Goal: Information Seeking & Learning: Find specific fact

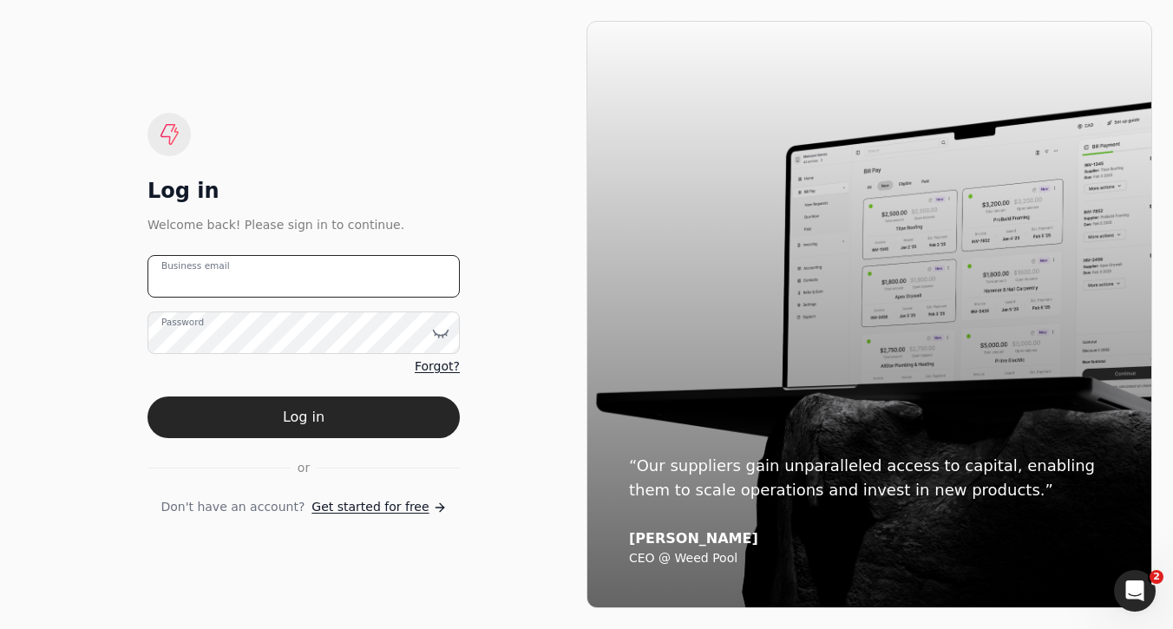
click at [363, 295] on email "Business email" at bounding box center [303, 276] width 312 height 42
type email "team+enviro@helloquickly.com"
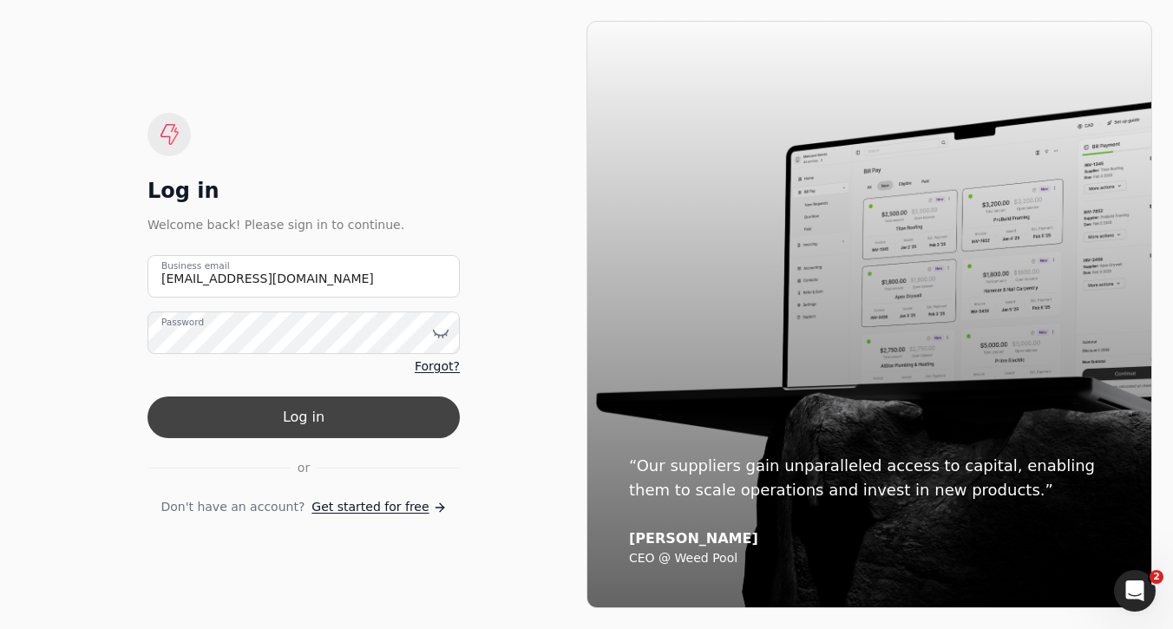
click at [420, 421] on button "Log in" at bounding box center [303, 417] width 312 height 42
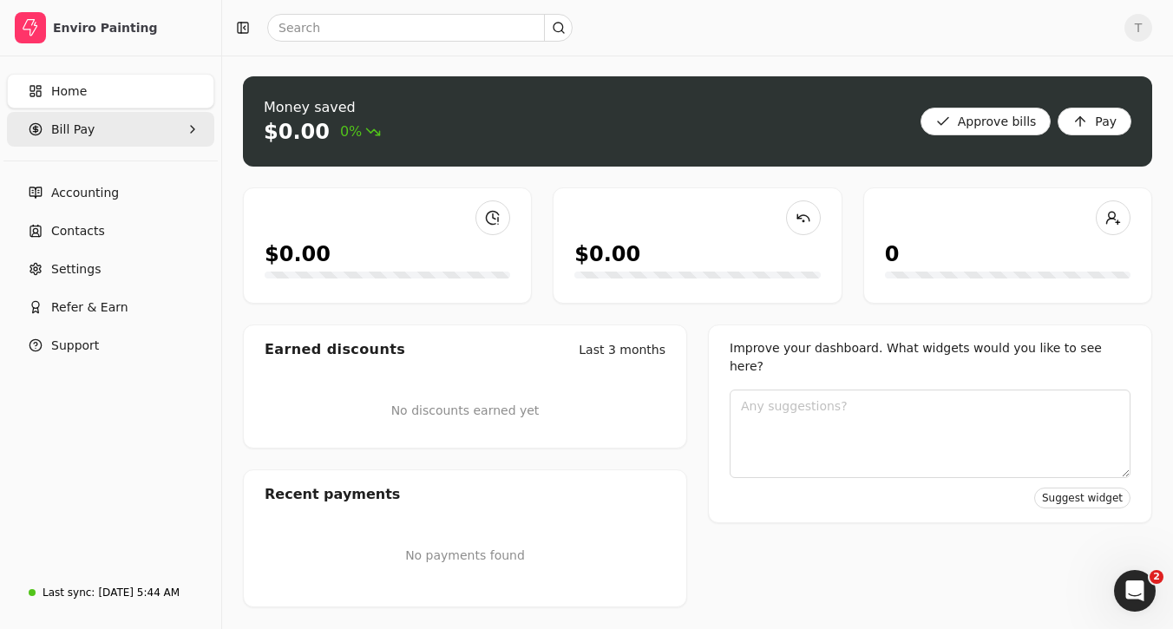
click at [129, 126] on Pay "Bill Pay" at bounding box center [110, 129] width 207 height 35
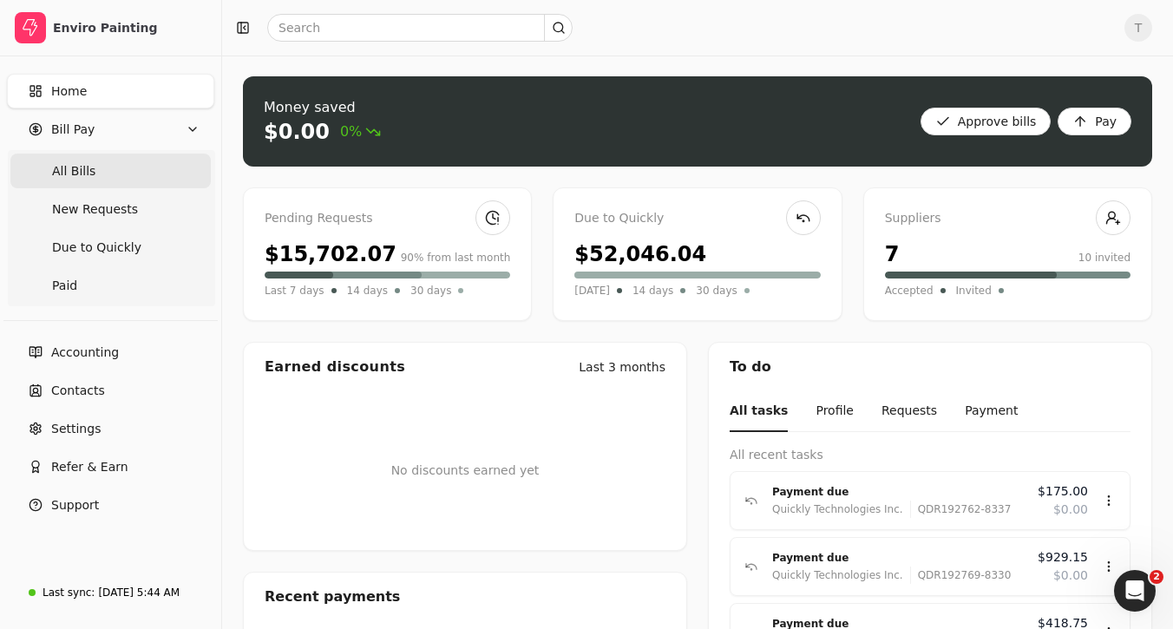
click at [121, 172] on Bills "All Bills" at bounding box center [110, 171] width 200 height 35
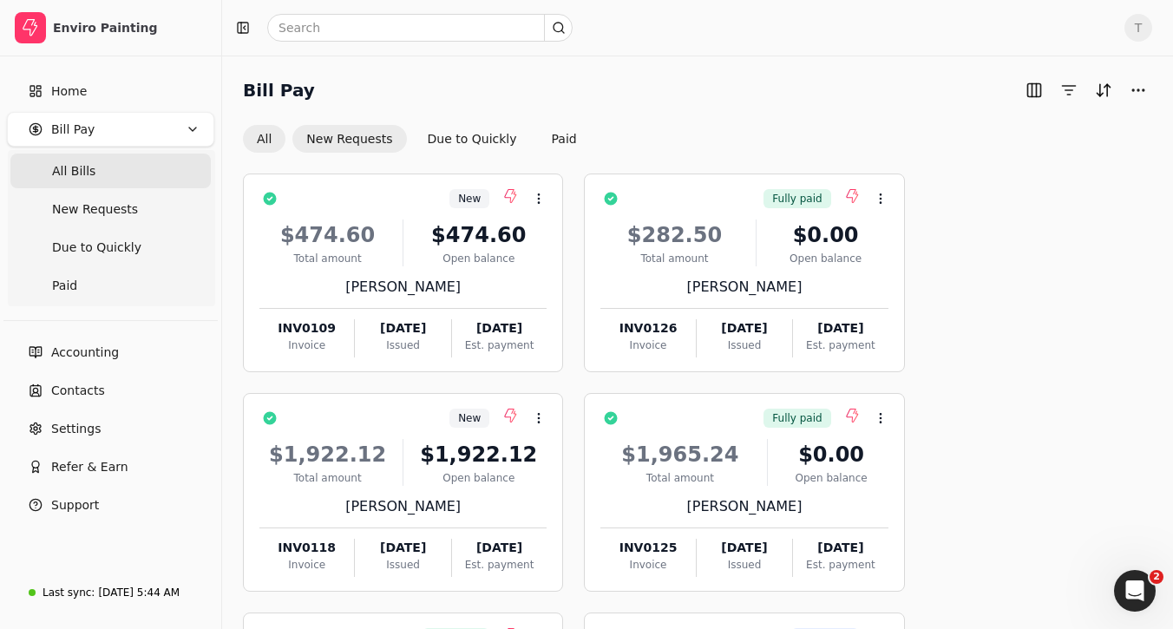
click at [368, 144] on button "New Requests" at bounding box center [349, 139] width 114 height 28
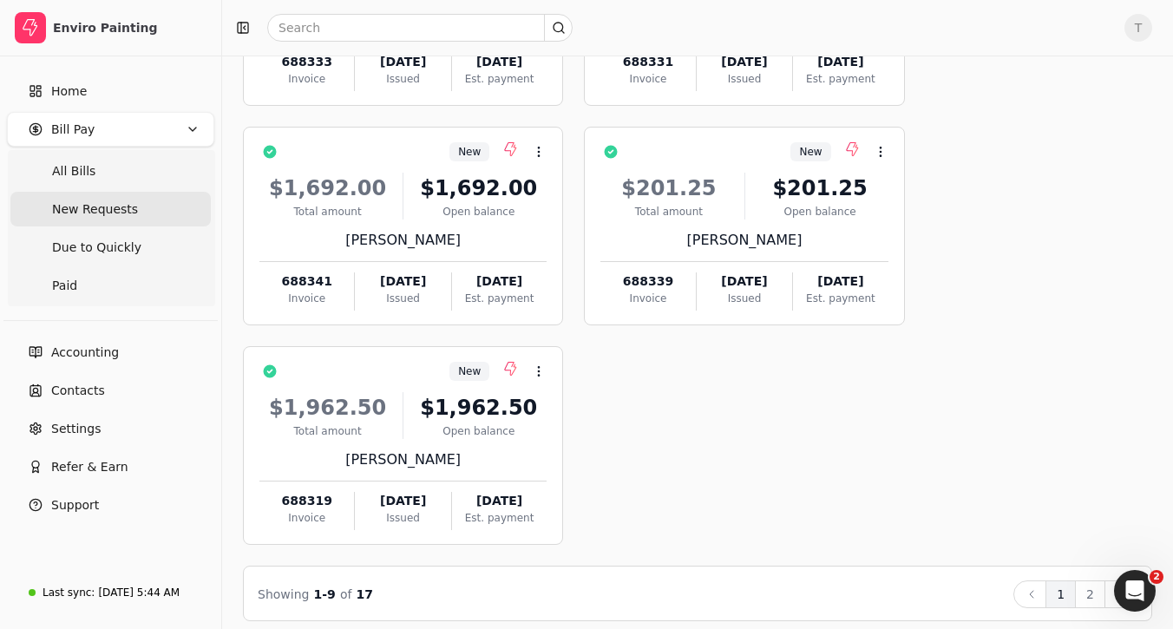
scroll to position [718, 0]
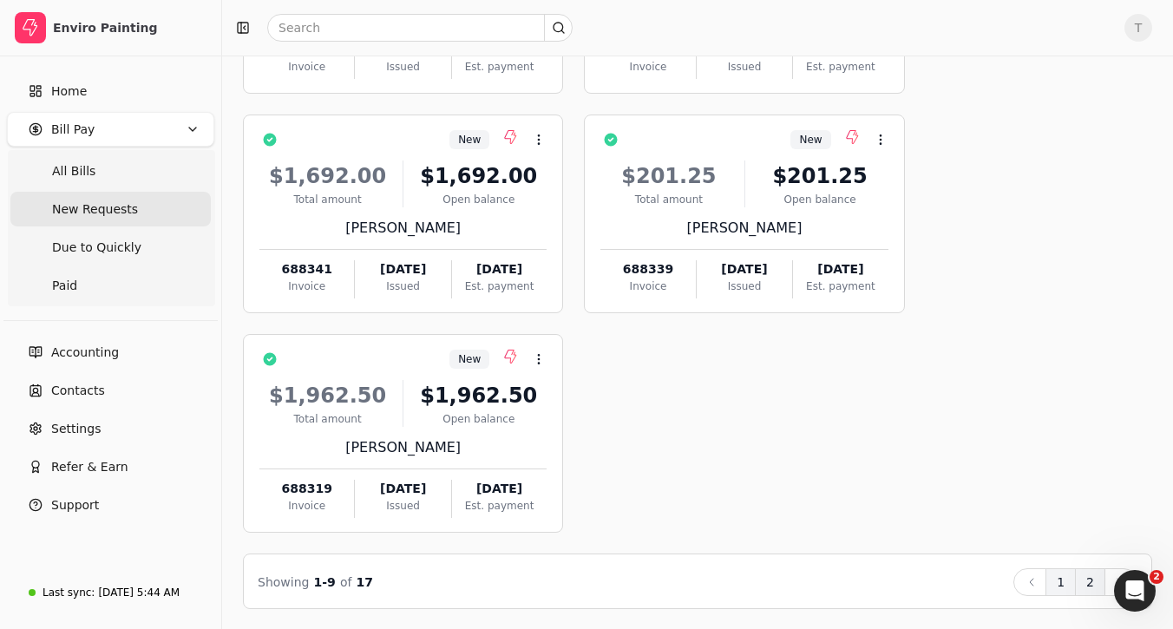
click at [1091, 574] on button "2" at bounding box center [1090, 582] width 30 height 28
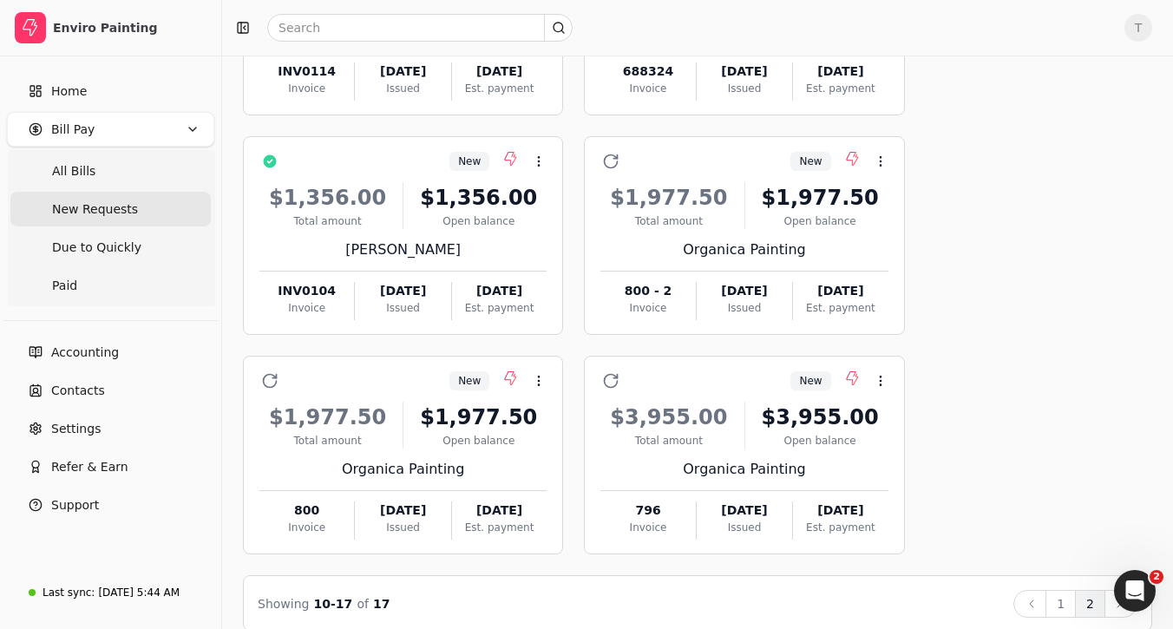
scroll to position [479, 0]
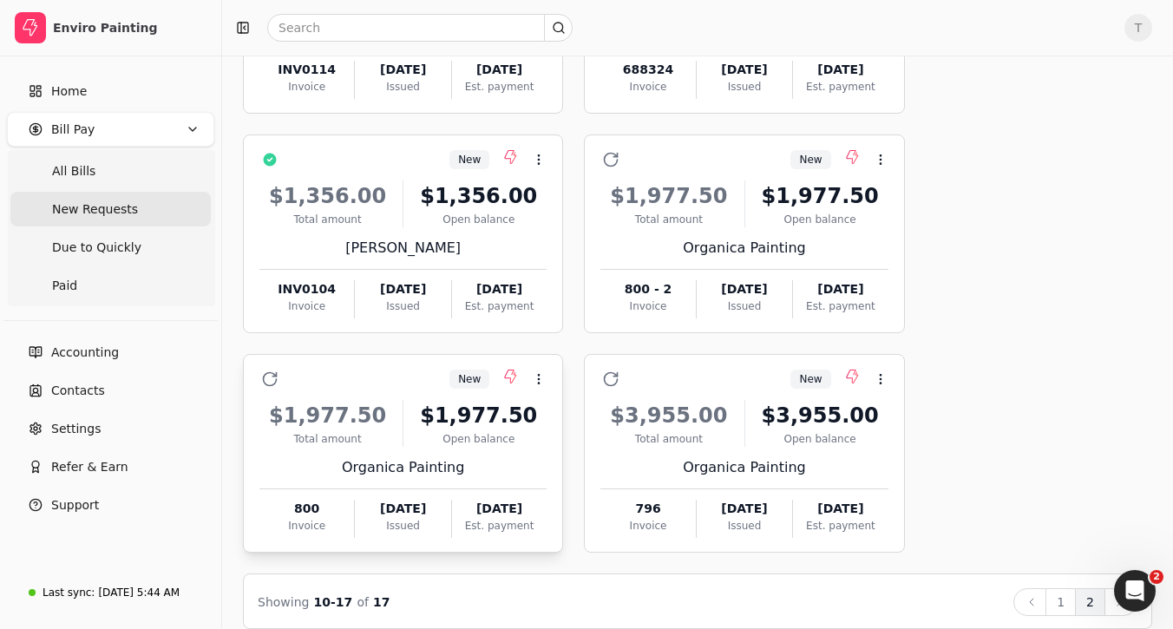
click at [410, 376] on div "New Context Menu Button" at bounding box center [415, 378] width 263 height 29
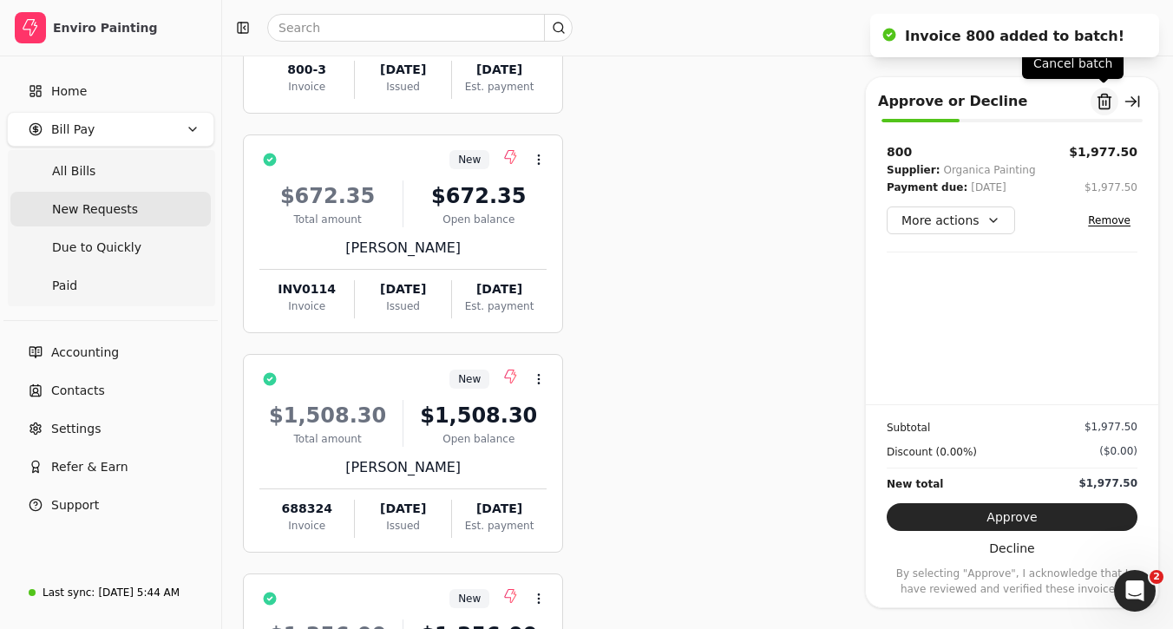
click at [1100, 103] on button "Remove from batch" at bounding box center [1104, 102] width 28 height 28
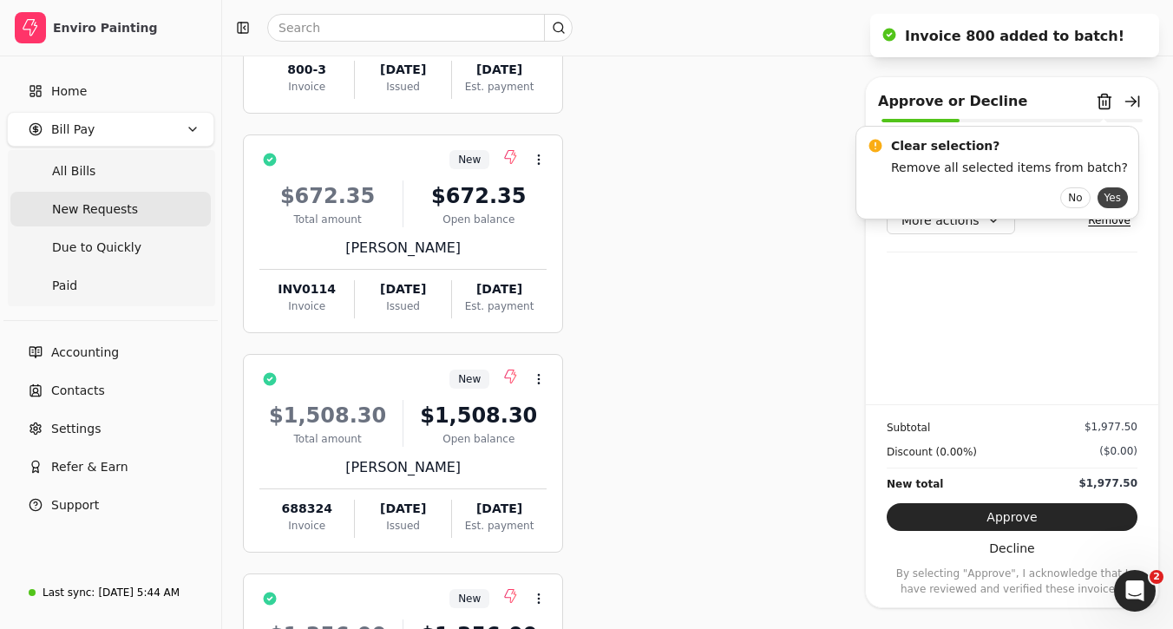
click at [1097, 196] on button "Yes" at bounding box center [1112, 197] width 30 height 21
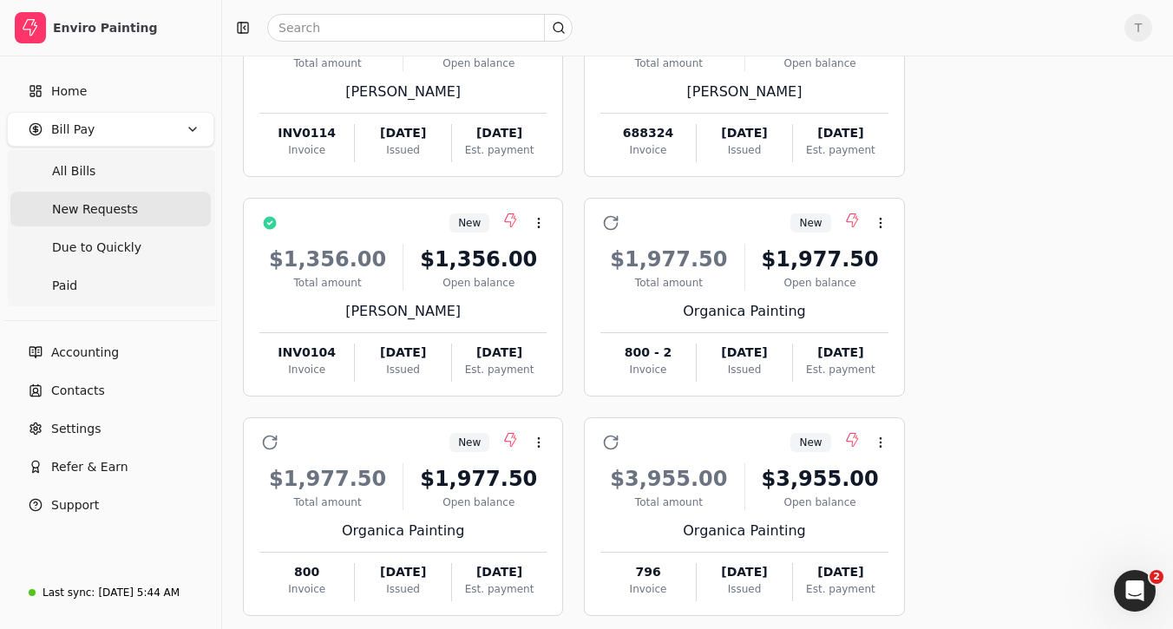
scroll to position [422, 0]
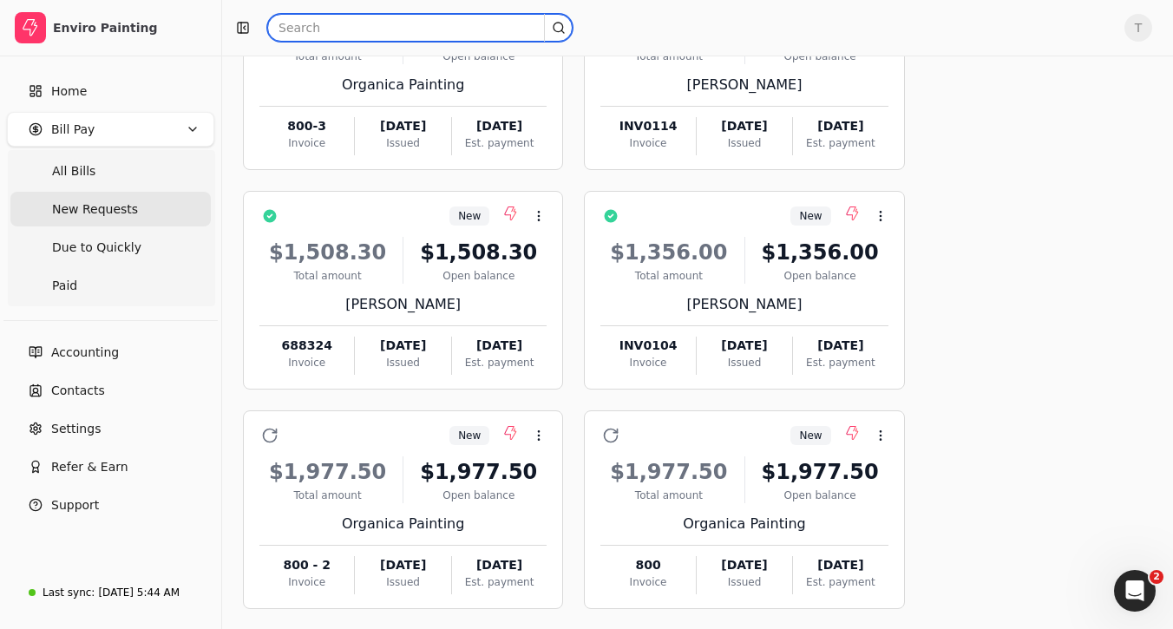
click at [358, 27] on input "text" at bounding box center [419, 28] width 305 height 28
paste input "0118"
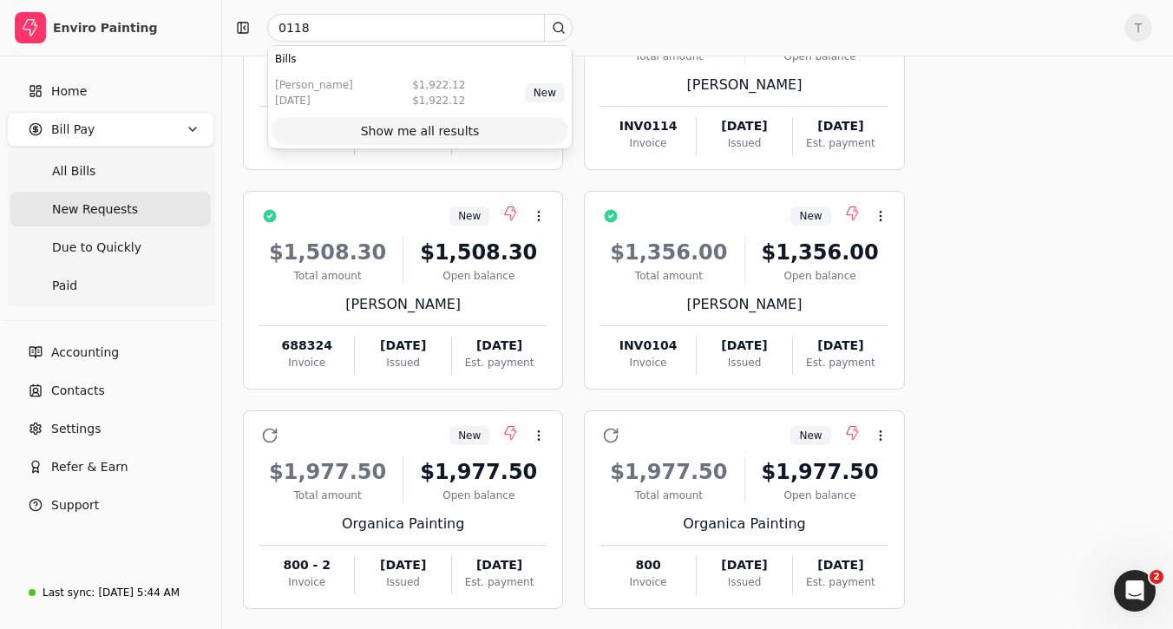
click at [454, 127] on div "Show me all results" at bounding box center [420, 131] width 119 height 18
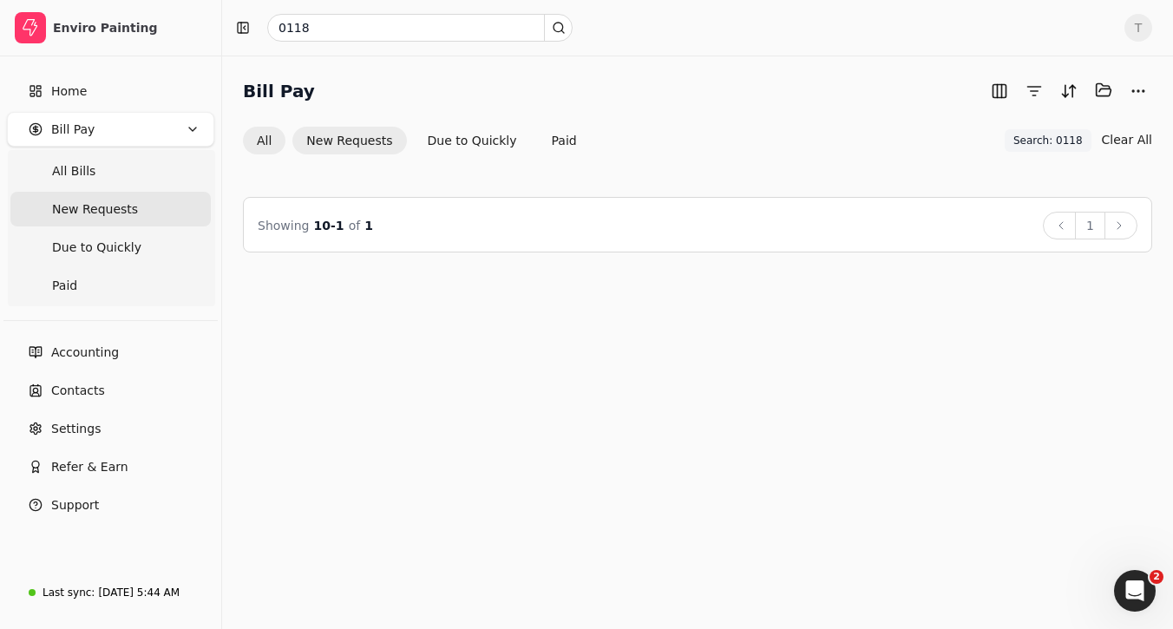
click at [264, 135] on button "All" at bounding box center [264, 141] width 42 height 28
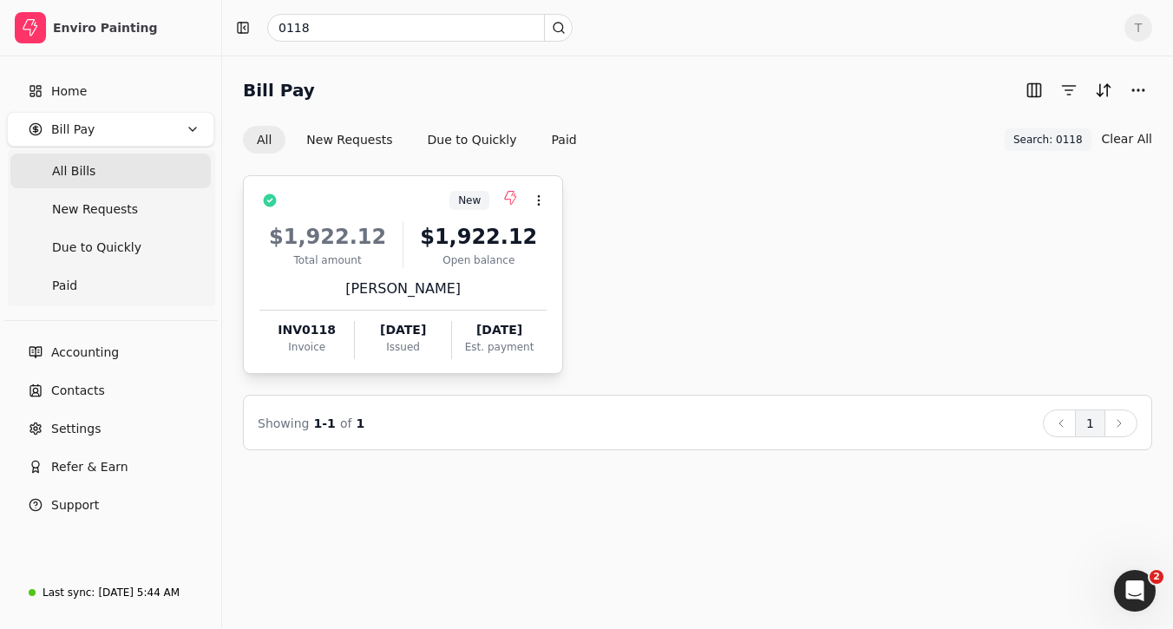
click at [389, 201] on div "New Context Menu Button" at bounding box center [415, 200] width 263 height 29
click at [612, 227] on li "Open" at bounding box center [622, 243] width 213 height 32
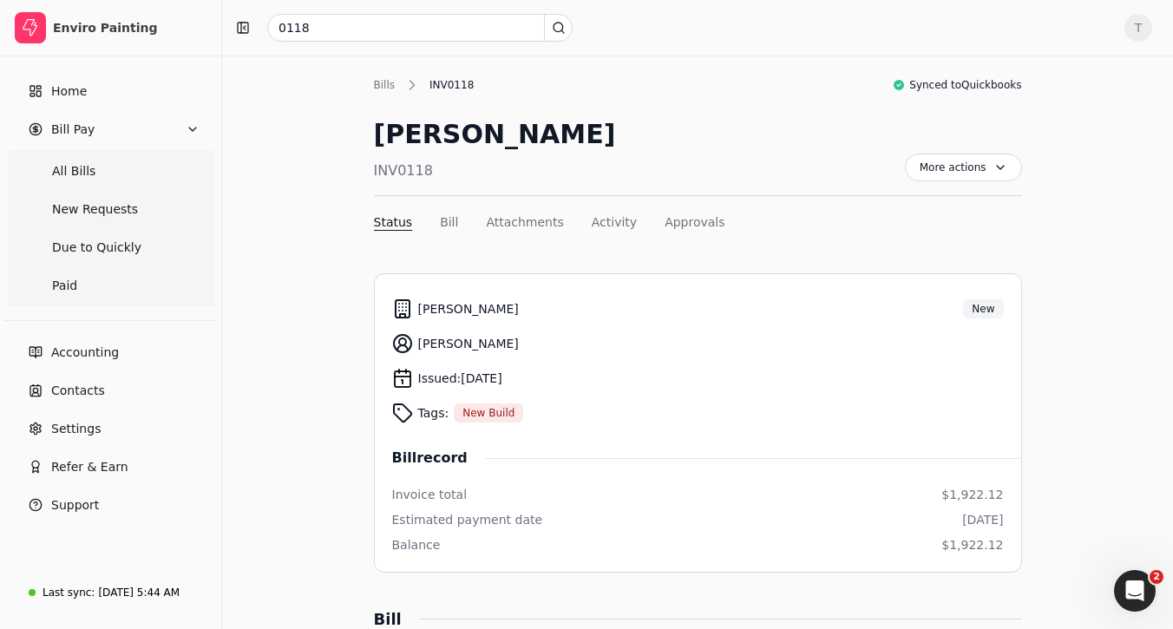
click at [398, 179] on div "INV0118" at bounding box center [495, 170] width 242 height 21
copy div "INV0118"
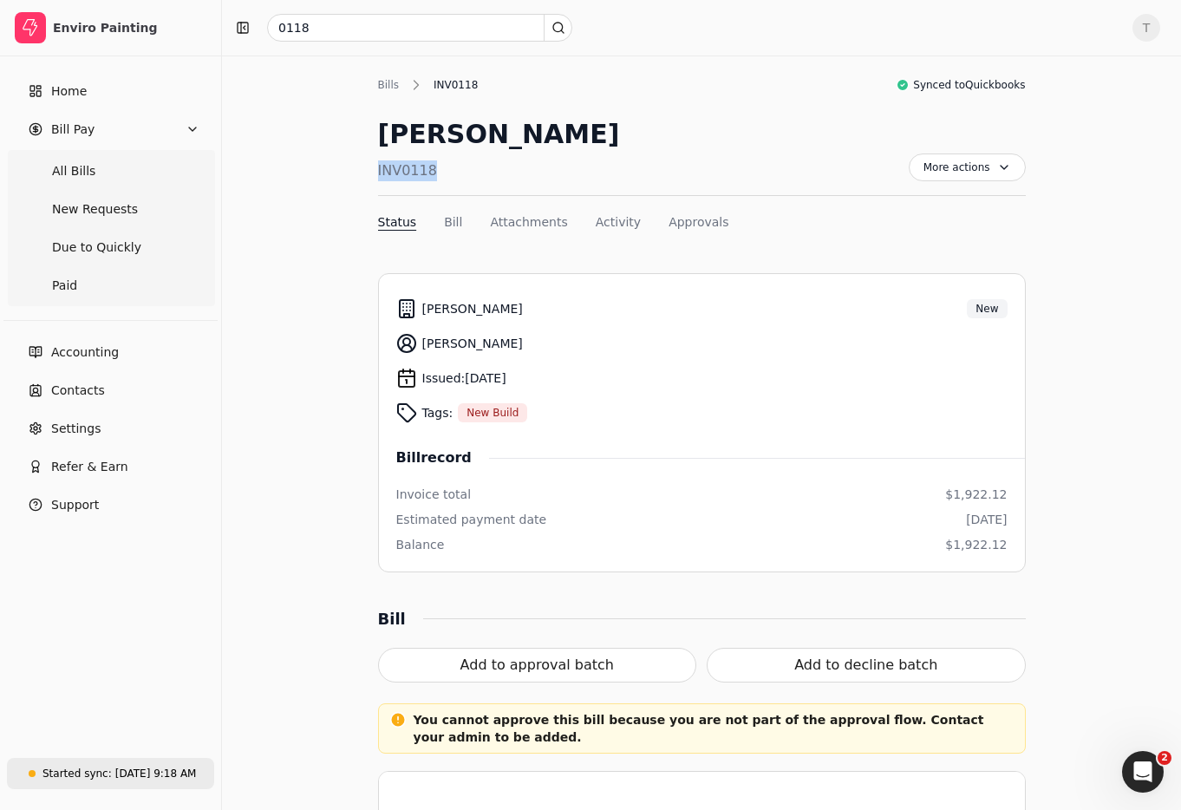
click at [144, 628] on div "Sep 2, 9:18 AM" at bounding box center [156, 774] width 82 height 16
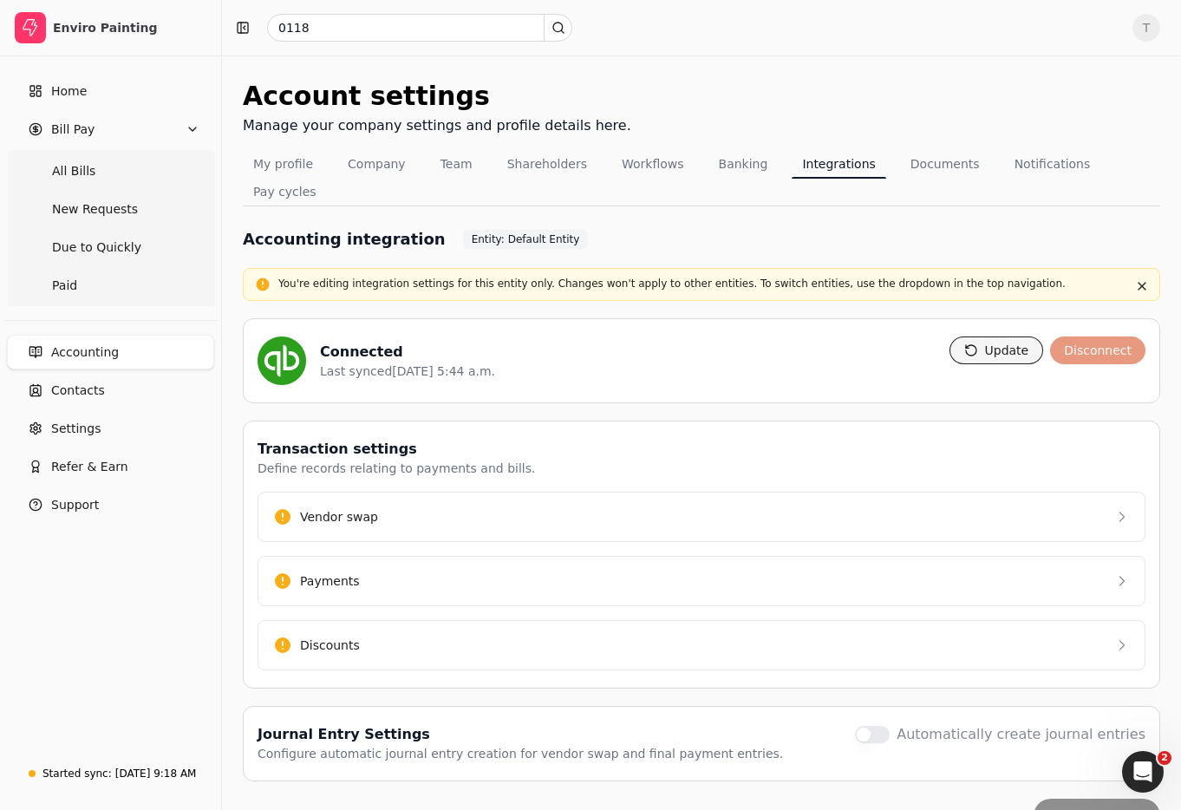
click at [1010, 346] on button "Update" at bounding box center [997, 350] width 95 height 28
drag, startPoint x: 100, startPoint y: 167, endPoint x: 328, endPoint y: 199, distance: 230.5
click at [100, 167] on Bills "All Bills" at bounding box center [110, 171] width 200 height 35
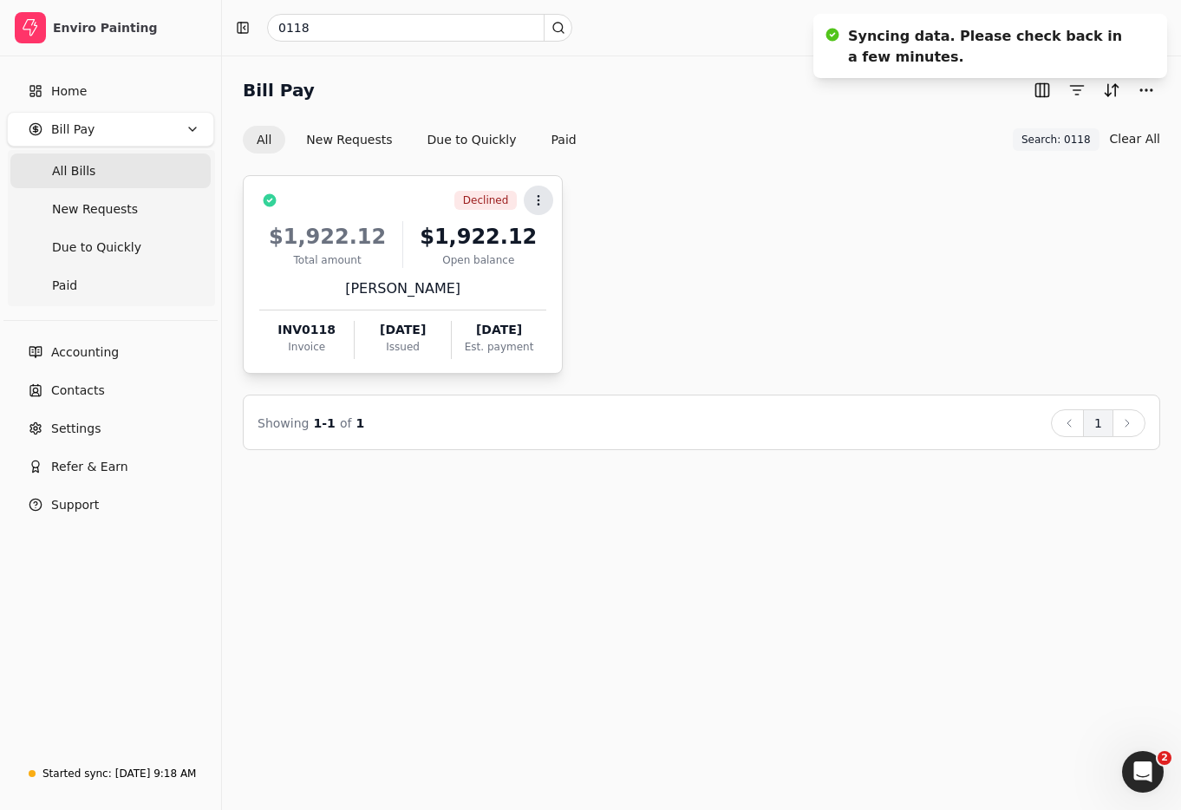
click at [544, 197] on icon at bounding box center [539, 200] width 14 height 14
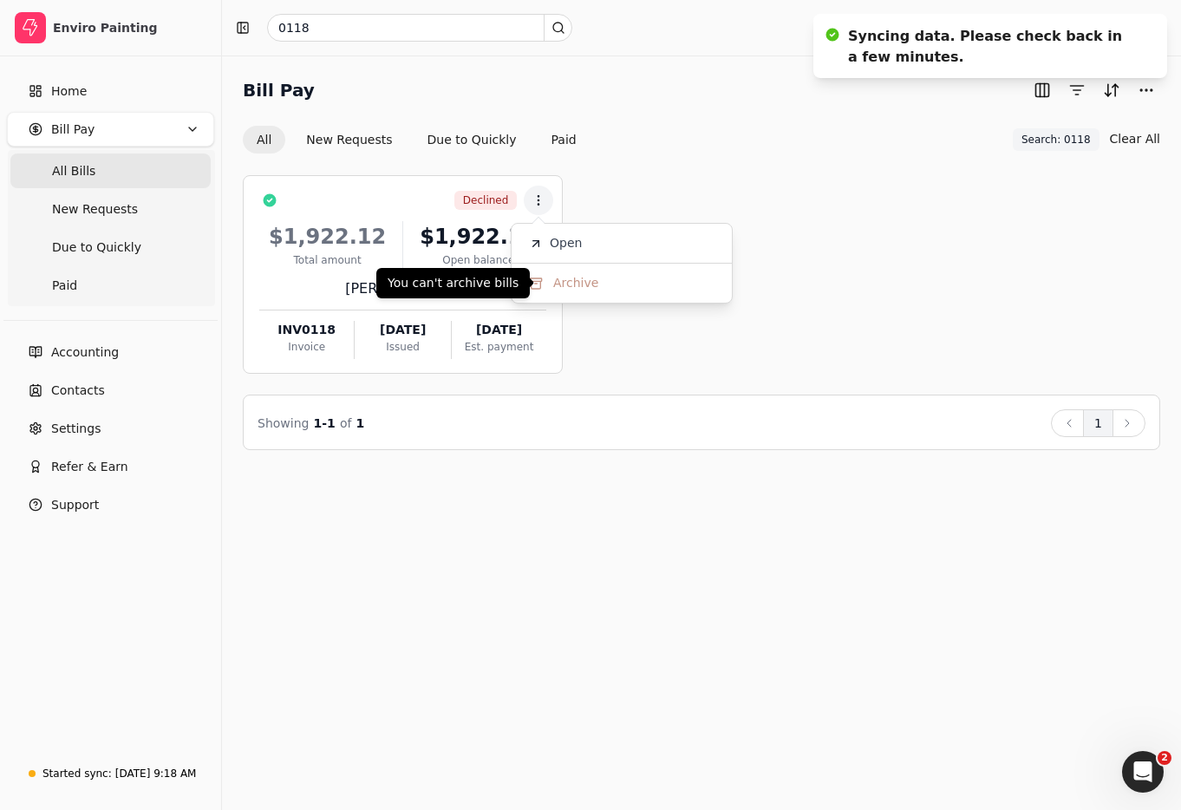
click at [642, 289] on div "Archive" at bounding box center [622, 283] width 186 height 18
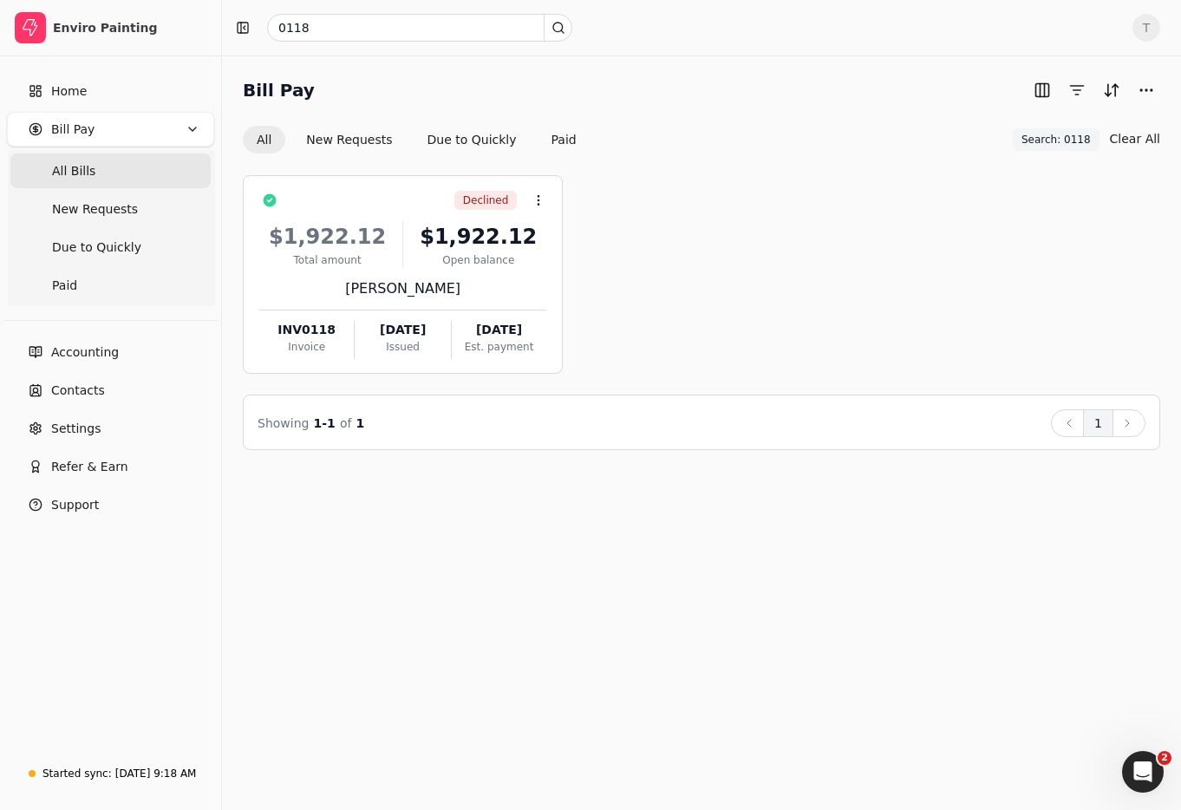
click at [828, 146] on div "All New Requests Due to Quickly Paid Search: 0118 Search: 0118 Clear All" at bounding box center [702, 139] width 918 height 29
drag, startPoint x: 340, startPoint y: 335, endPoint x: 363, endPoint y: 327, distance: 23.9
click at [273, 329] on div "INV0118" at bounding box center [306, 330] width 95 height 18
copy div "INV0118"
click at [106, 138] on Pay "Bill Pay" at bounding box center [110, 129] width 207 height 35
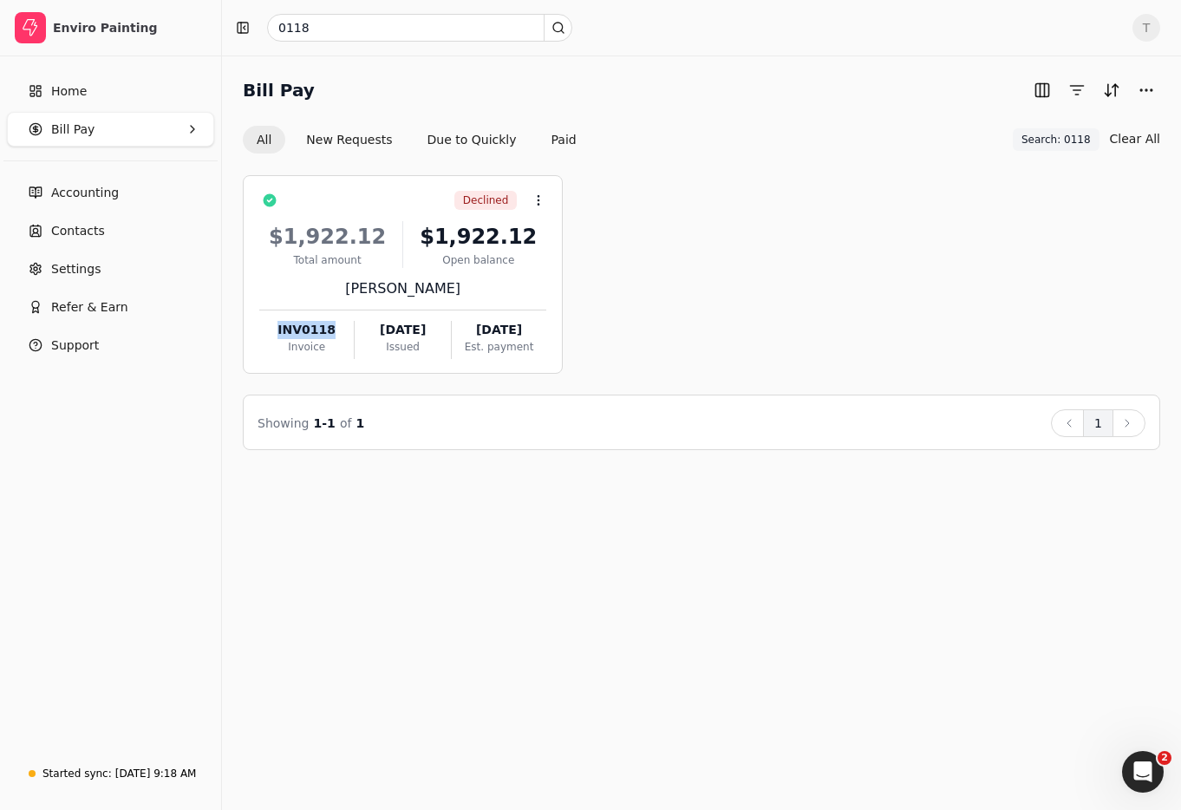
click at [140, 130] on Pay "Bill Pay" at bounding box center [110, 129] width 207 height 35
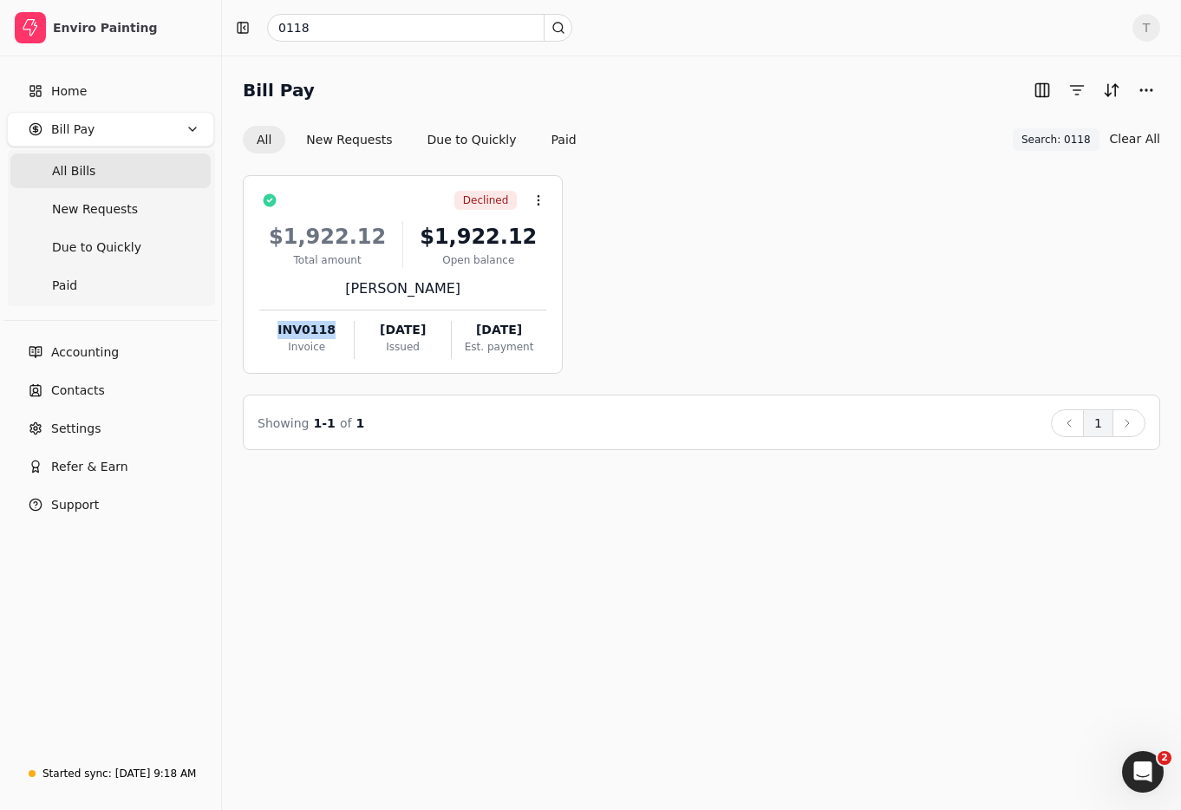
drag, startPoint x: 110, startPoint y: 164, endPoint x: 124, endPoint y: 156, distance: 15.9
click at [111, 164] on Bills "All Bills" at bounding box center [110, 171] width 200 height 35
click at [386, 27] on input "0118" at bounding box center [419, 28] width 305 height 28
click at [423, 104] on div "Show me all results" at bounding box center [420, 103] width 119 height 18
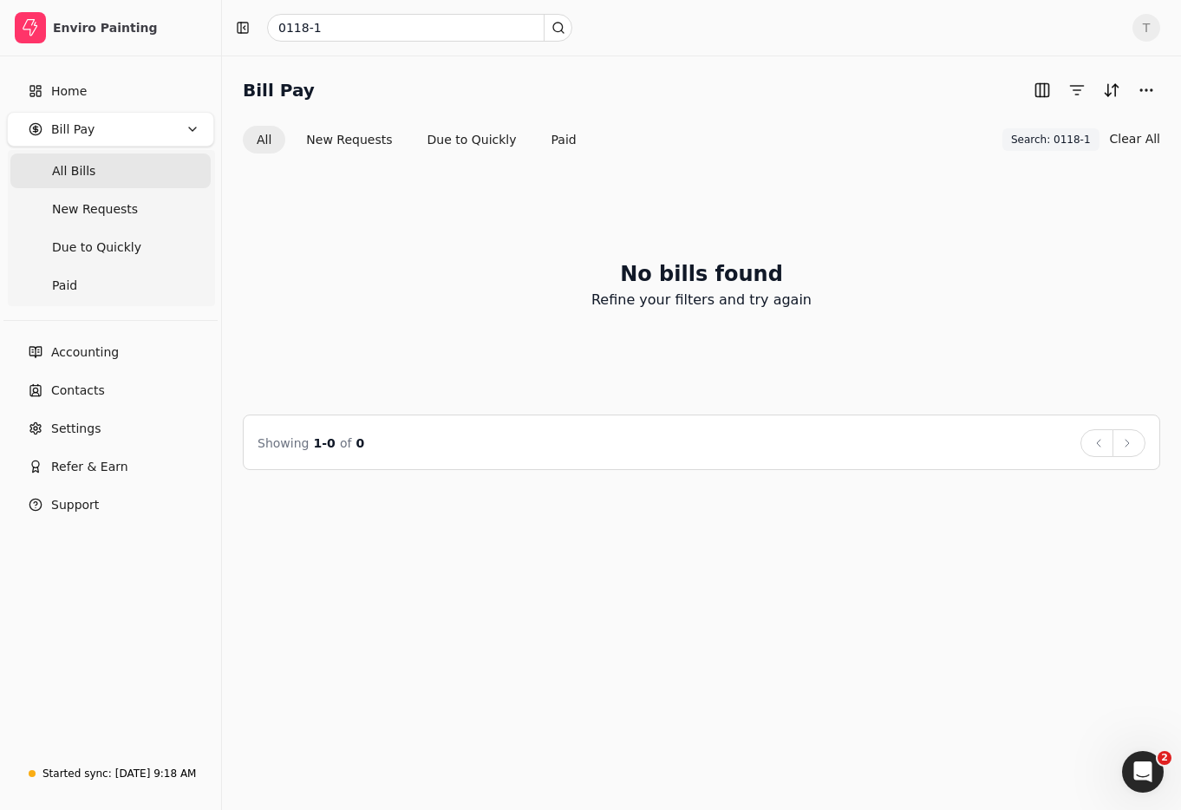
click at [1084, 144] on span "Search: 0118-1" at bounding box center [1051, 140] width 80 height 16
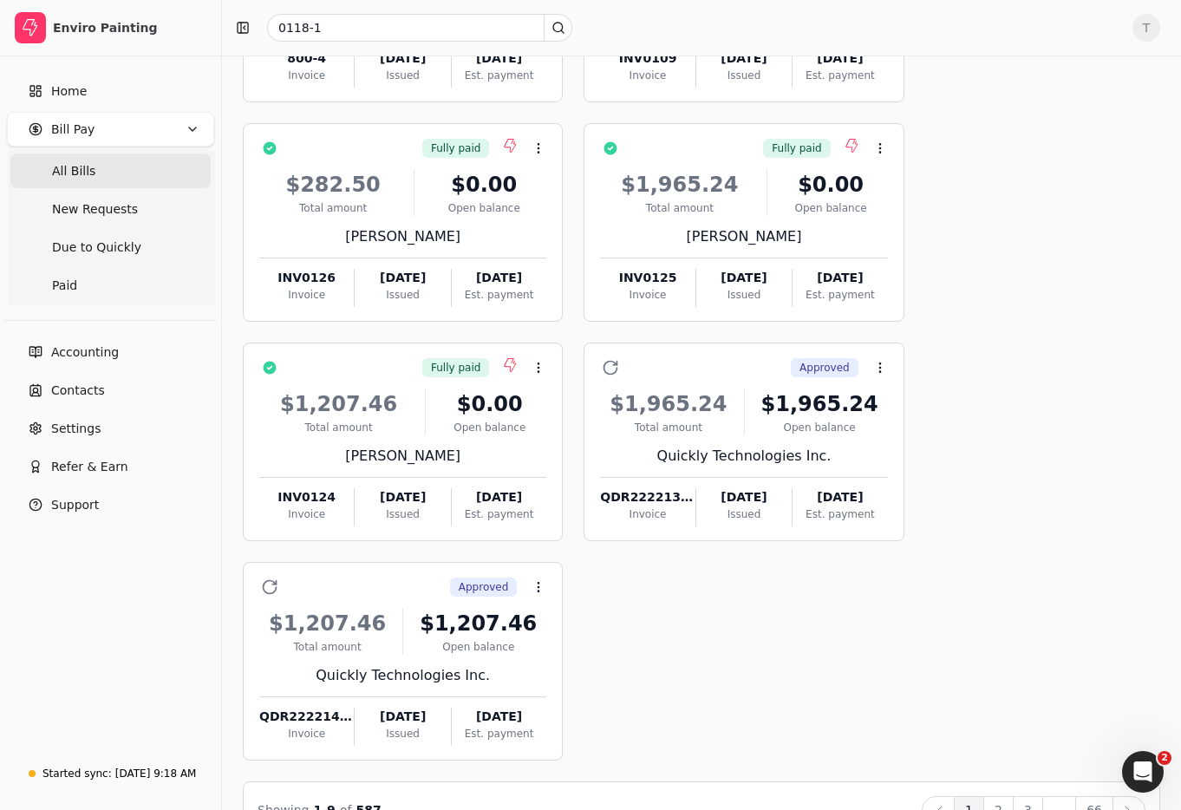
scroll to position [500, 0]
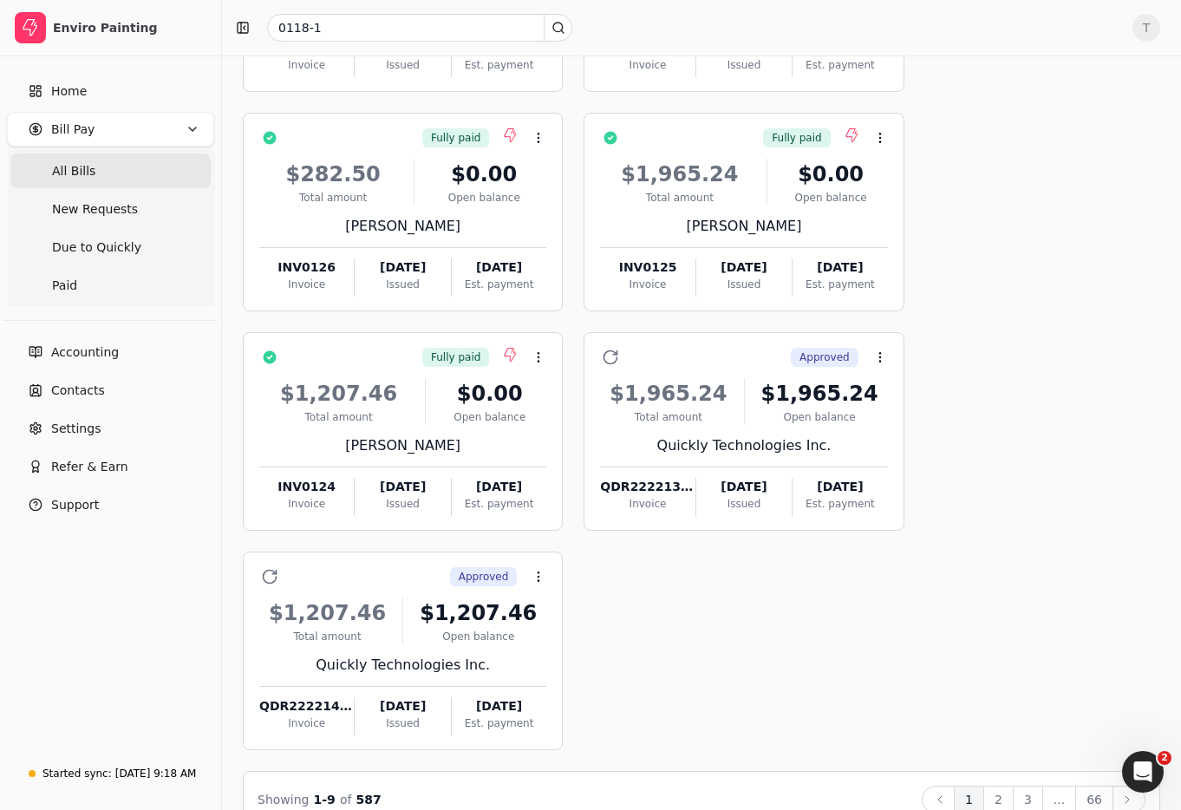
drag, startPoint x: 92, startPoint y: 183, endPoint x: 222, endPoint y: 138, distance: 137.7
click at [92, 183] on Bills "All Bills" at bounding box center [110, 171] width 200 height 35
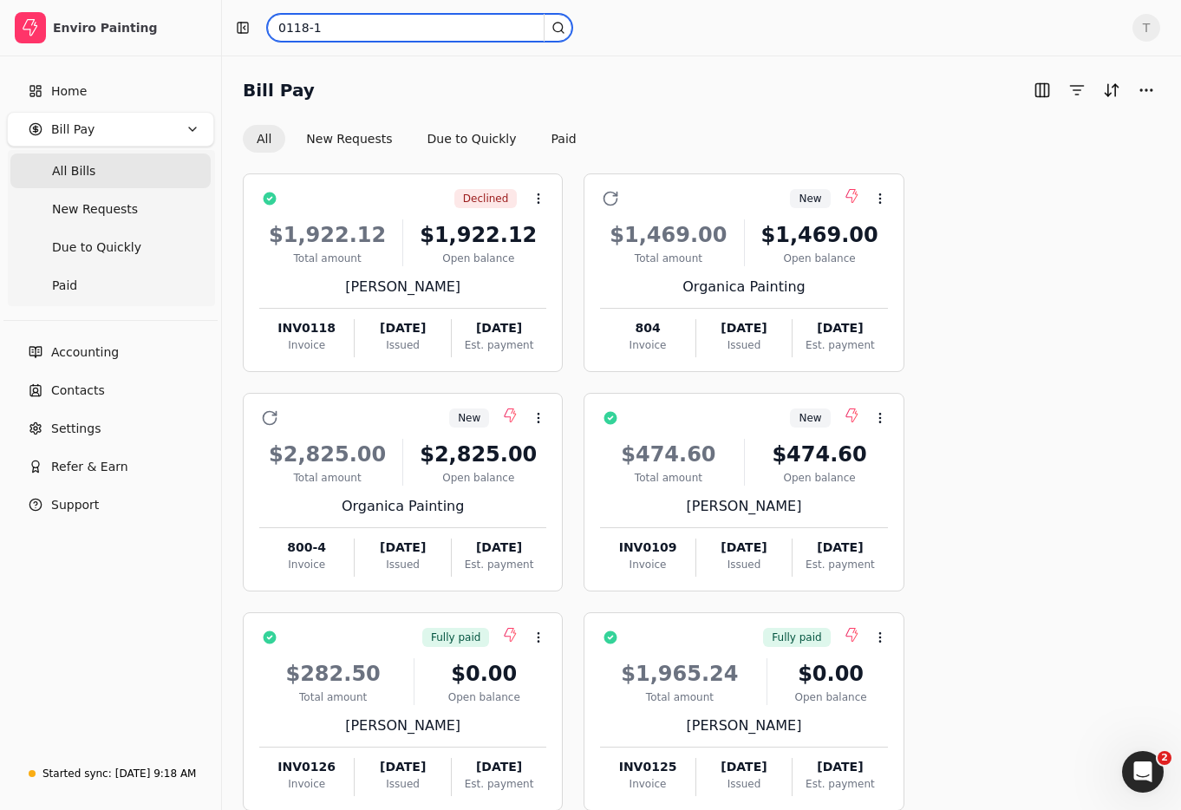
drag, startPoint x: 439, startPoint y: 32, endPoint x: -49, endPoint y: -10, distance: 490.1
click at [0, 0] on html "Enviro Painting Home Bill Pay All Bills New Requests Due to Quickly Paid Accoun…" at bounding box center [590, 673] width 1181 height 1347
paste input "E INV0118-1"
drag, startPoint x: 264, startPoint y: 27, endPoint x: 177, endPoint y: 22, distance: 86.9
click at [178, 22] on div "Enviro Painting Home Bill Pay All Bills New Requests Due to Quickly Paid Accoun…" at bounding box center [590, 673] width 1181 height 1347
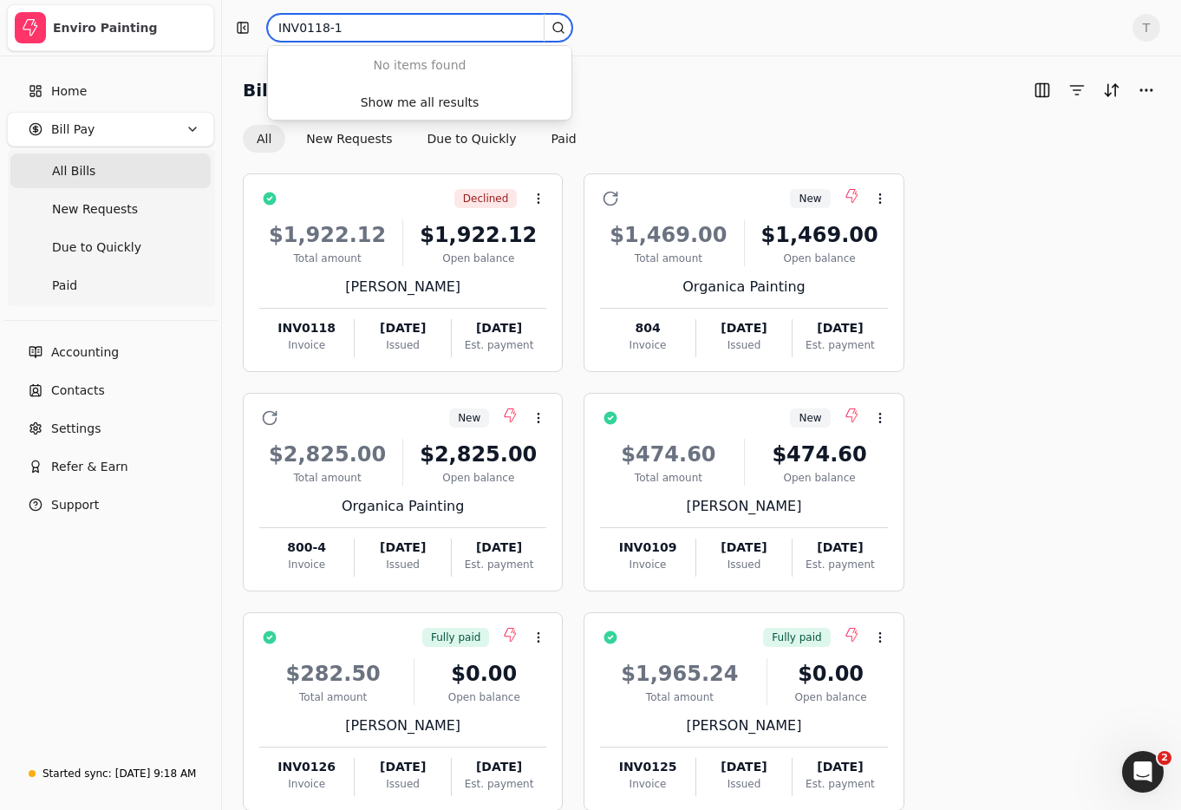
type input "INV0118-1"
drag, startPoint x: 128, startPoint y: 660, endPoint x: 152, endPoint y: 591, distance: 73.2
click at [128, 628] on div "Home Bill Pay All Bills New Requests Due to Quickly Paid Accounting Contacts Se…" at bounding box center [110, 403] width 221 height 695
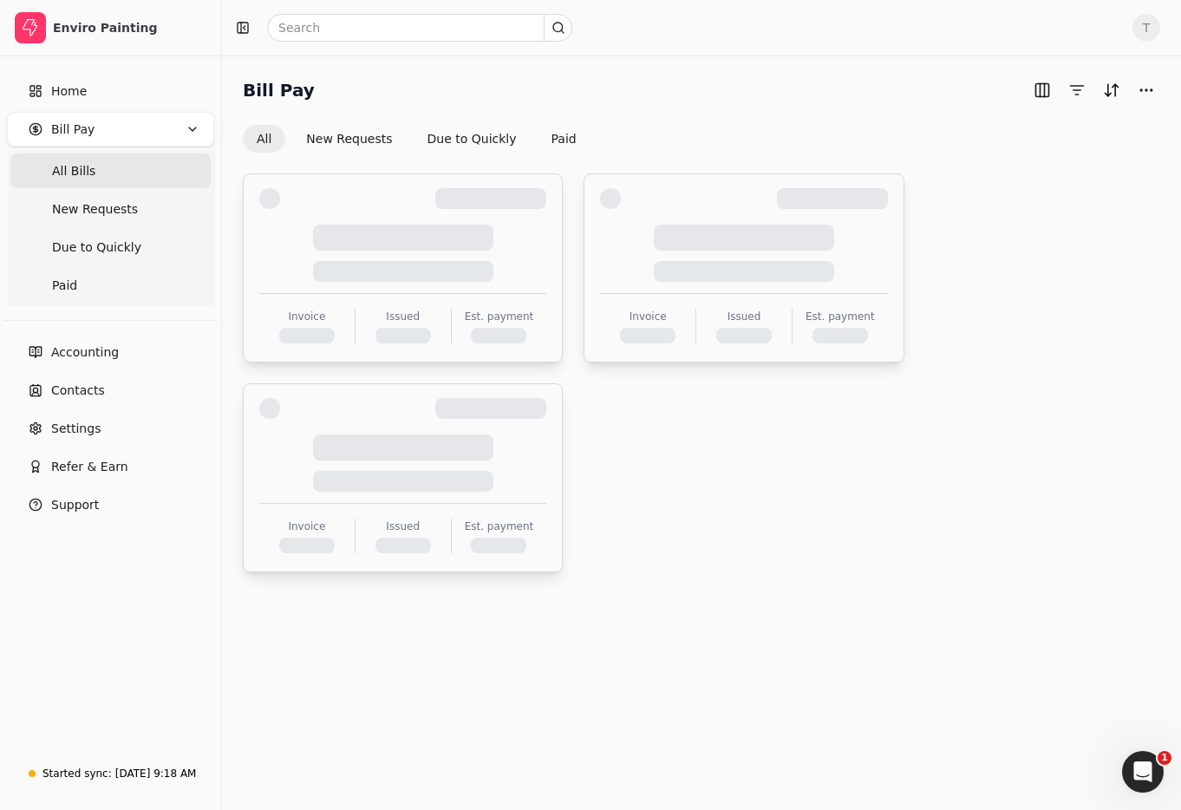
drag, startPoint x: 111, startPoint y: 766, endPoint x: 228, endPoint y: 748, distance: 118.5
click at [115, 766] on div "Sep 2, 9:18 AM" at bounding box center [156, 774] width 82 height 16
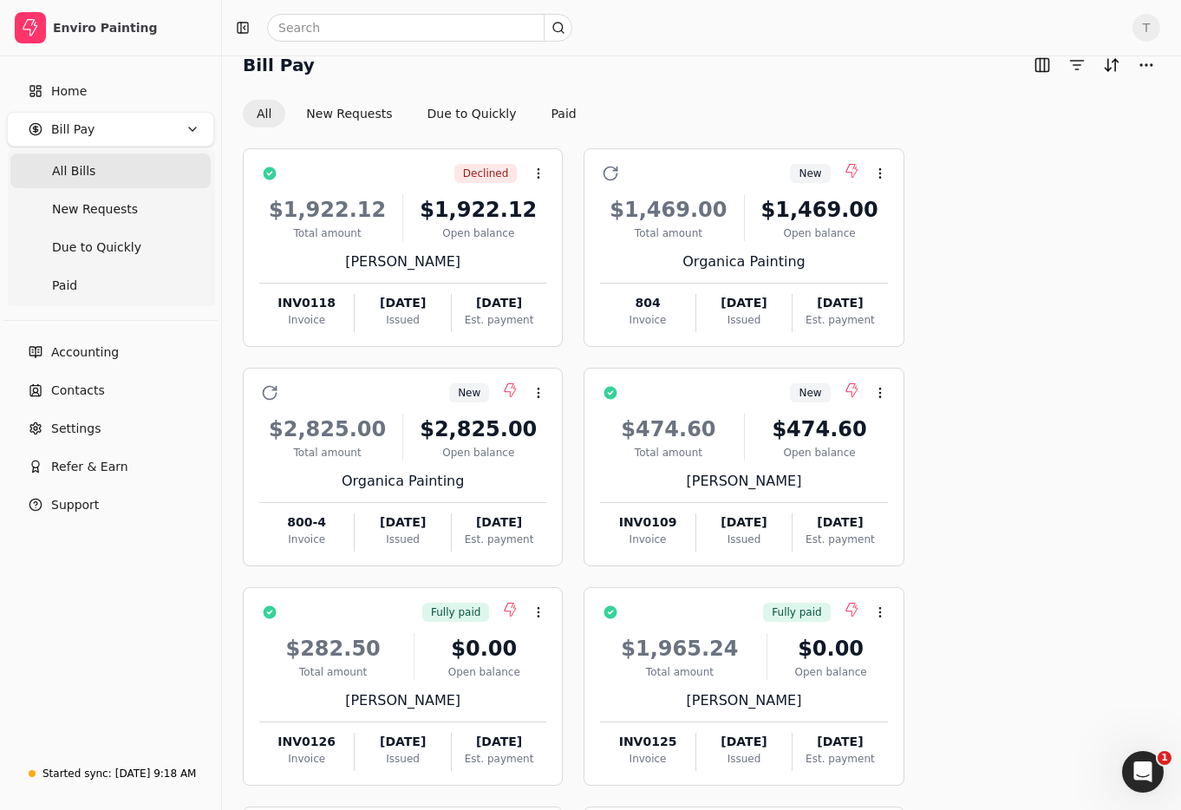
scroll to position [38, 0]
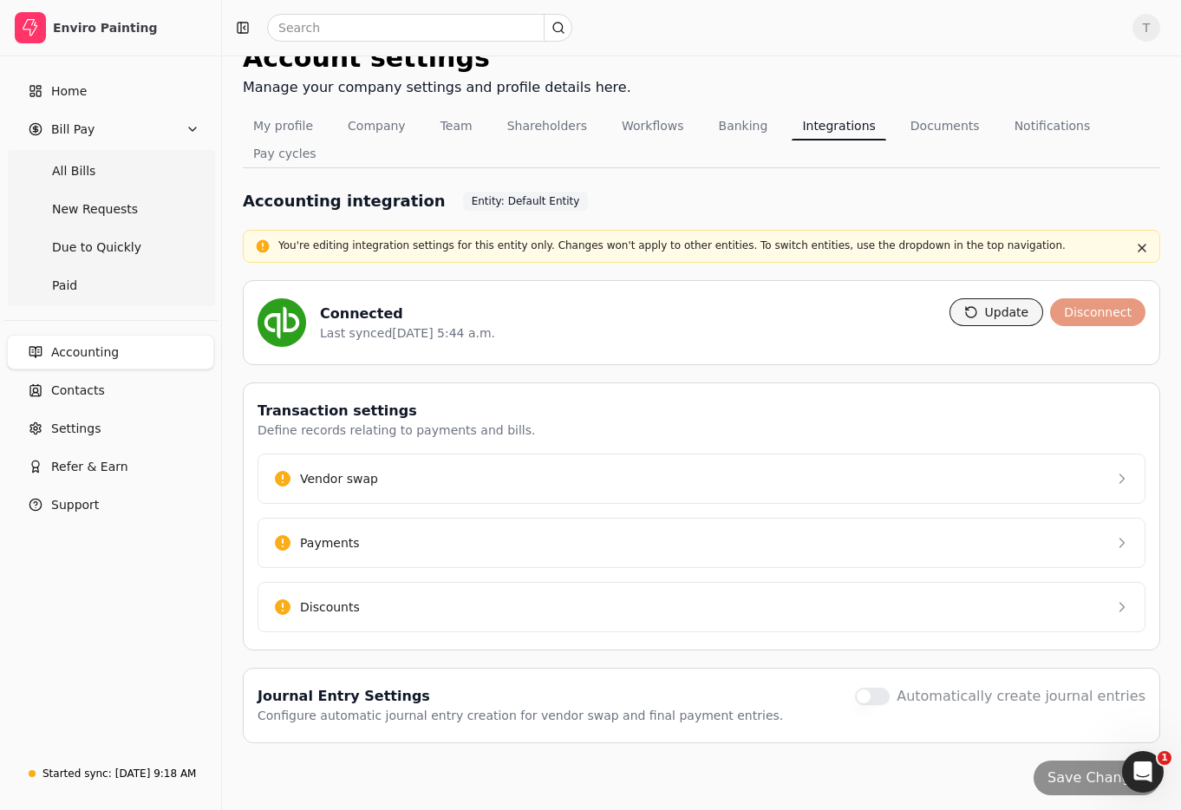
click at [974, 316] on button "Update" at bounding box center [997, 312] width 95 height 28
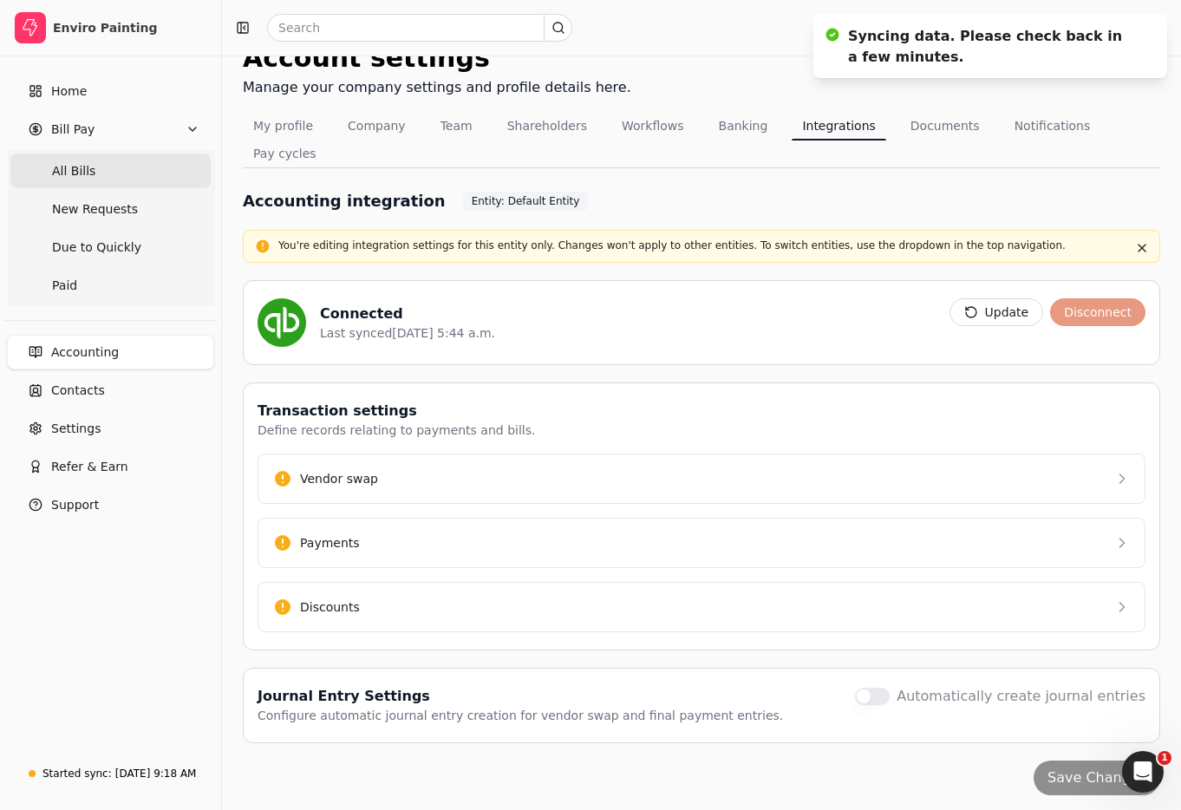
click at [75, 173] on span "All Bills" at bounding box center [73, 171] width 43 height 18
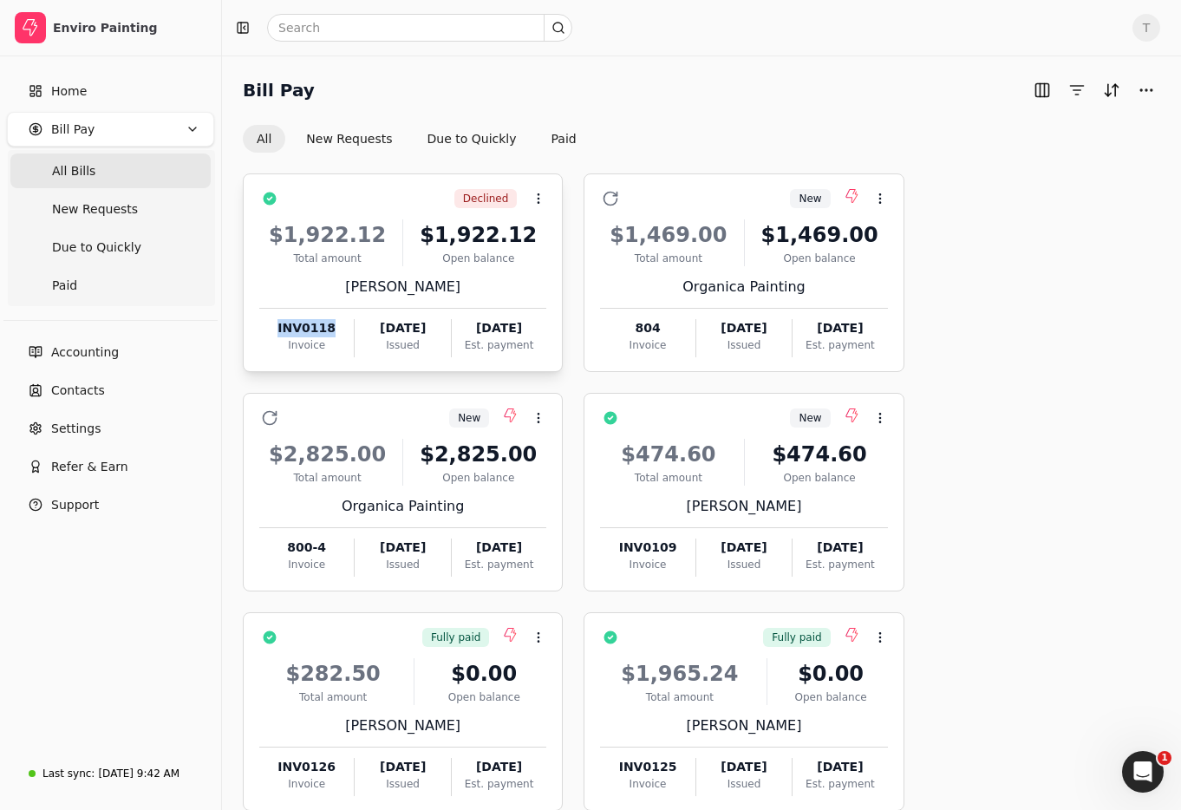
drag, startPoint x: 272, startPoint y: 327, endPoint x: 331, endPoint y: 330, distance: 59.0
click at [331, 330] on div "INV0118" at bounding box center [306, 328] width 95 height 18
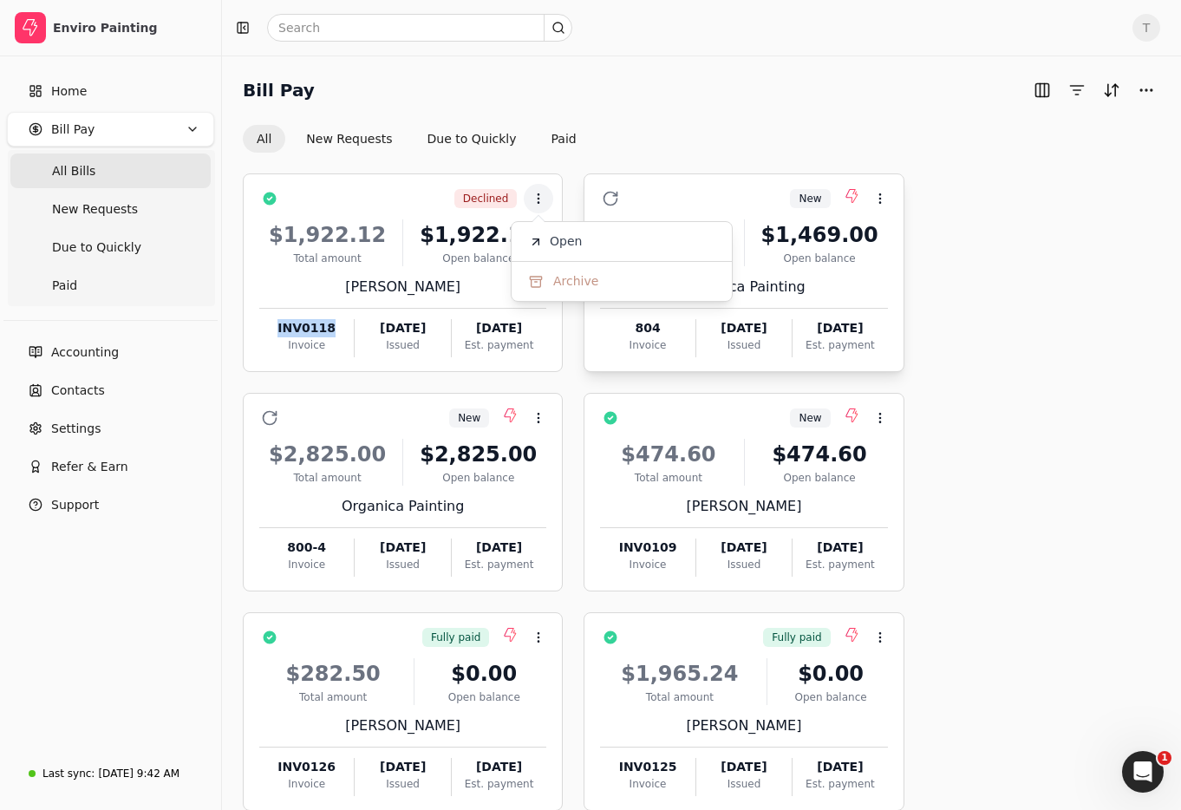
copy div "INV0118"
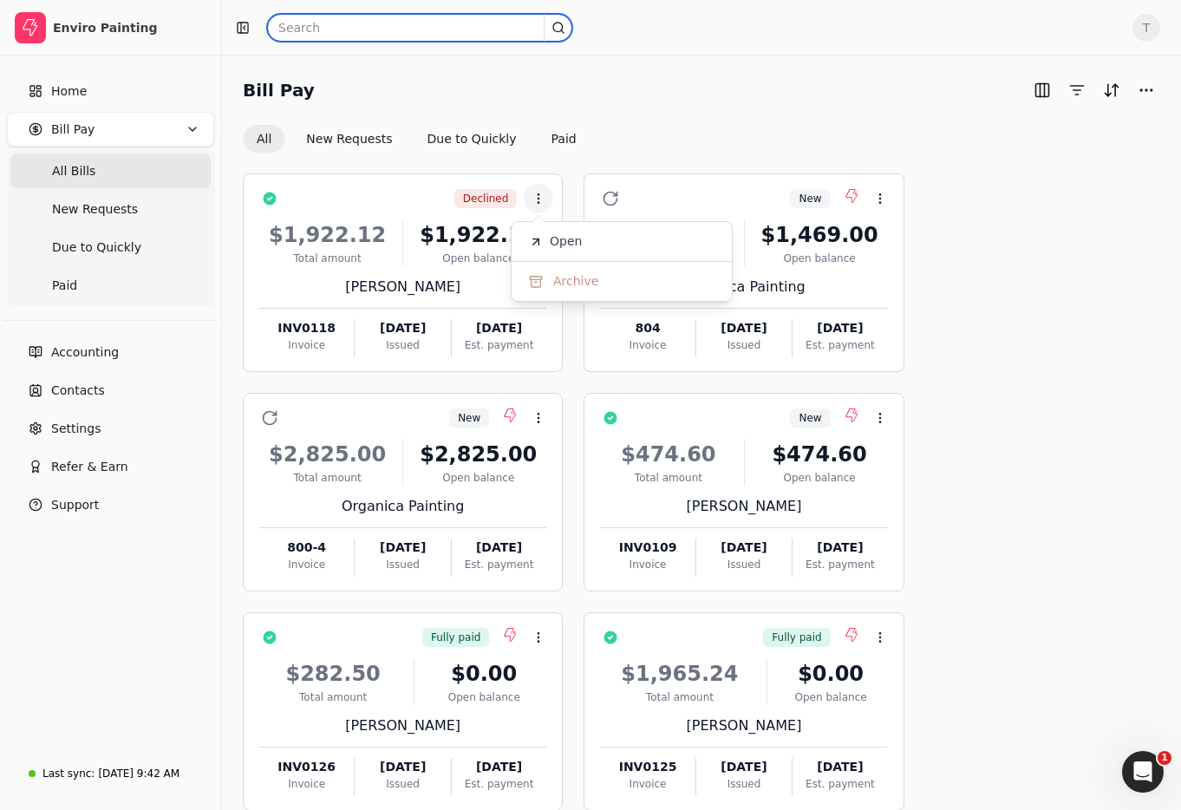
click at [346, 25] on input "text" at bounding box center [419, 28] width 305 height 28
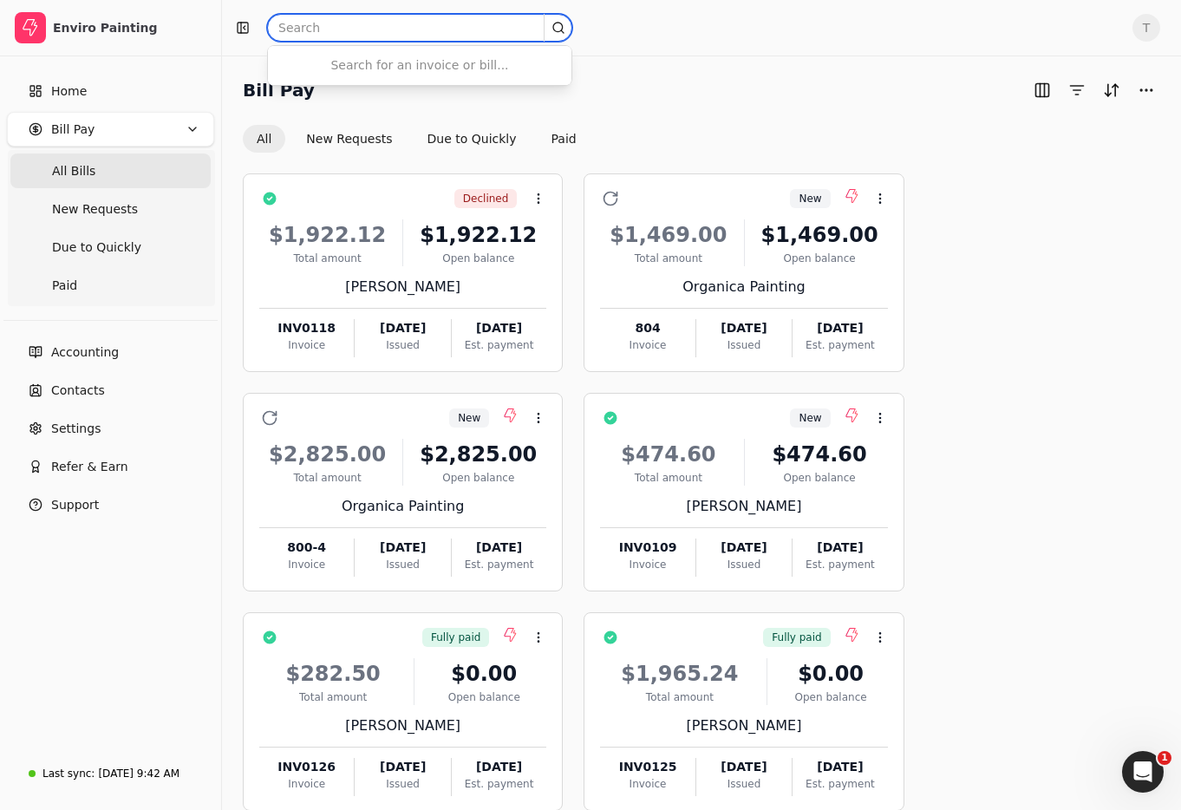
paste input "INV0118"
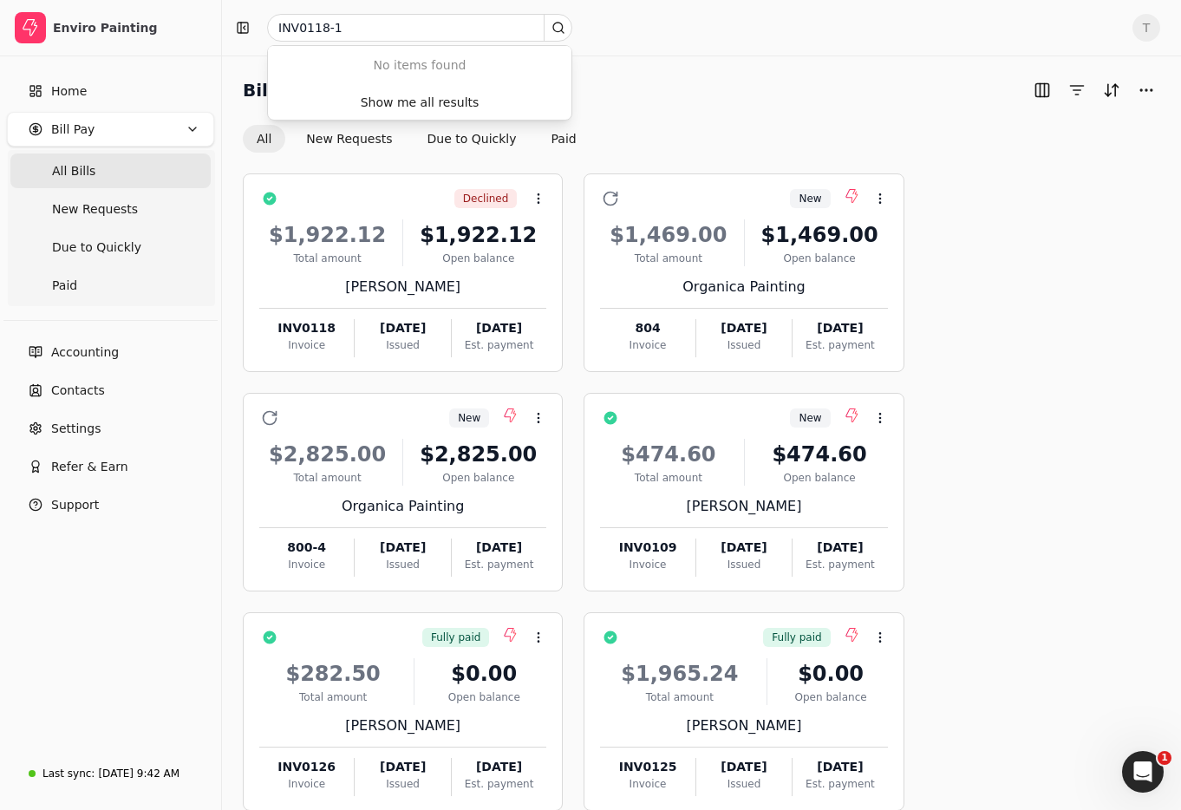
click at [696, 93] on div "Bill Pay" at bounding box center [702, 90] width 918 height 28
drag, startPoint x: 147, startPoint y: 768, endPoint x: 187, endPoint y: 754, distance: 43.3
click at [147, 768] on div "[DATE] 9:42 AM" at bounding box center [139, 774] width 82 height 16
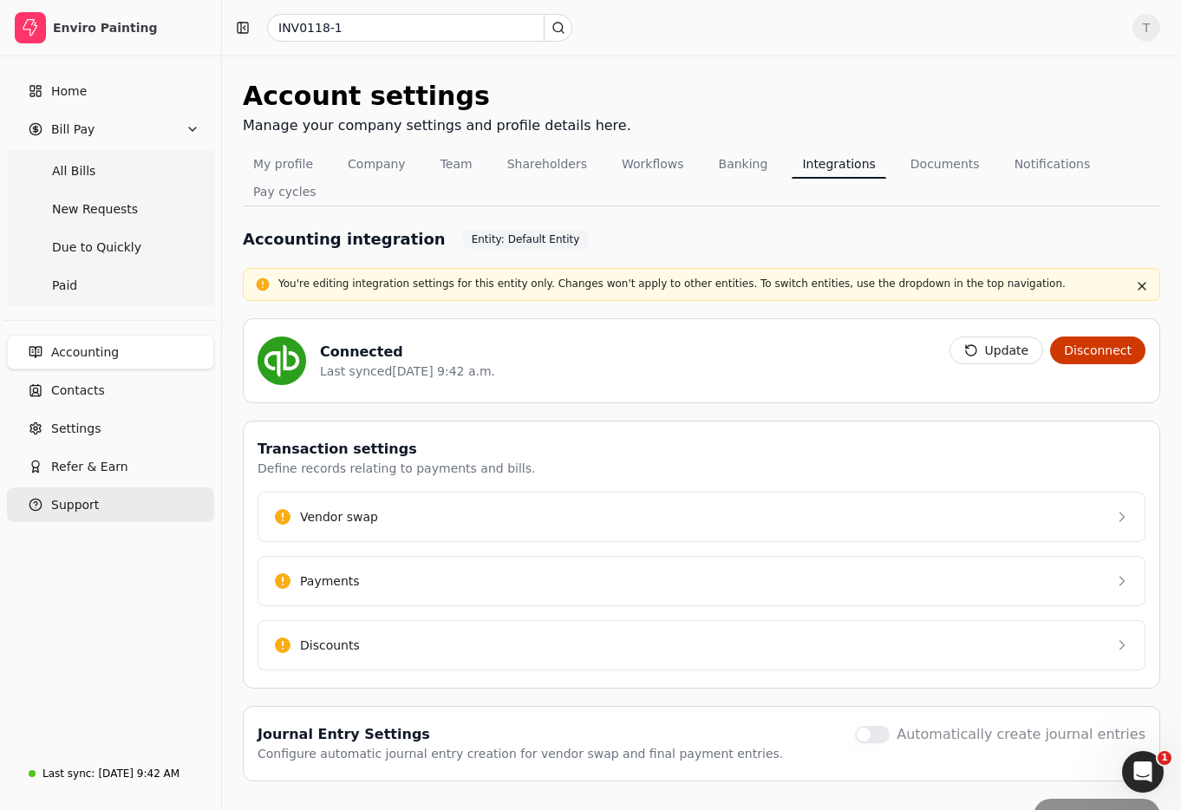
scroll to position [12, 0]
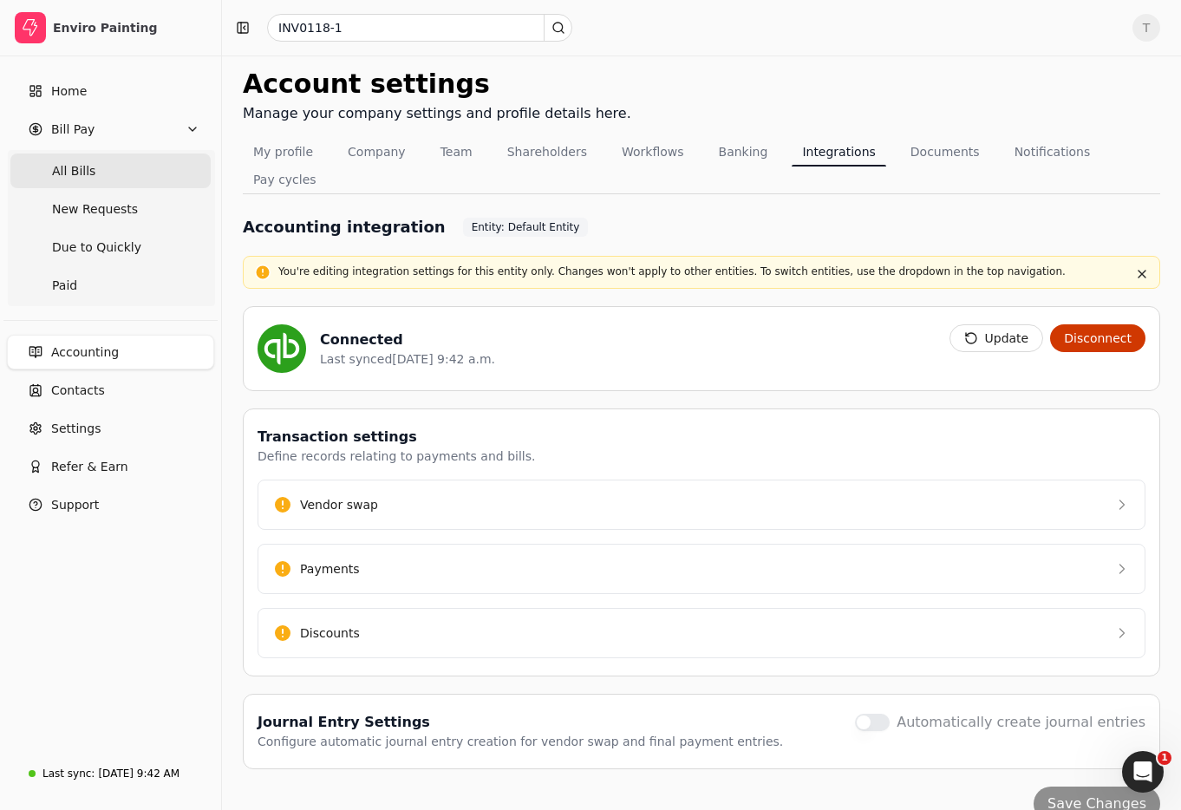
click at [108, 164] on Bills "All Bills" at bounding box center [110, 171] width 200 height 35
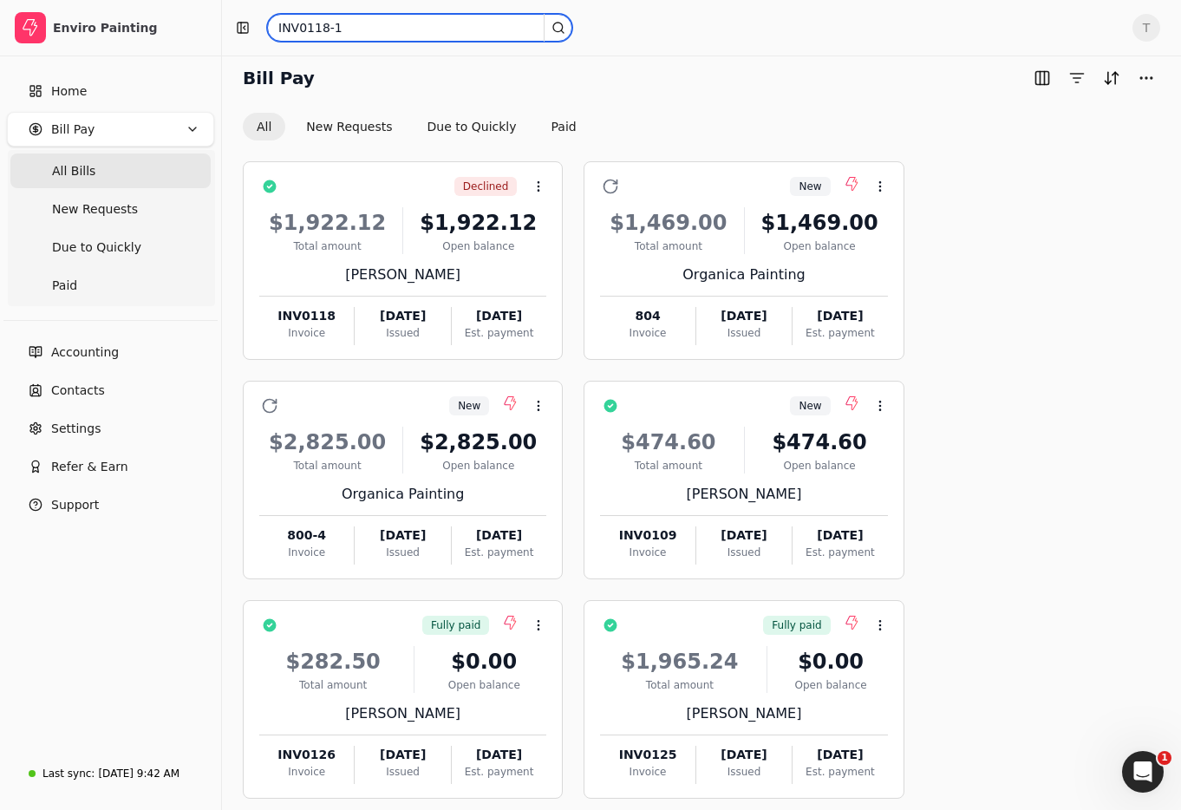
drag, startPoint x: 408, startPoint y: 27, endPoint x: 167, endPoint y: -2, distance: 241.9
click at [167, 0] on html "Enviro Painting Home Bill Pay All Bills New Requests Due to Quickly Paid Accoun…" at bounding box center [590, 661] width 1181 height 1347
type input "T"
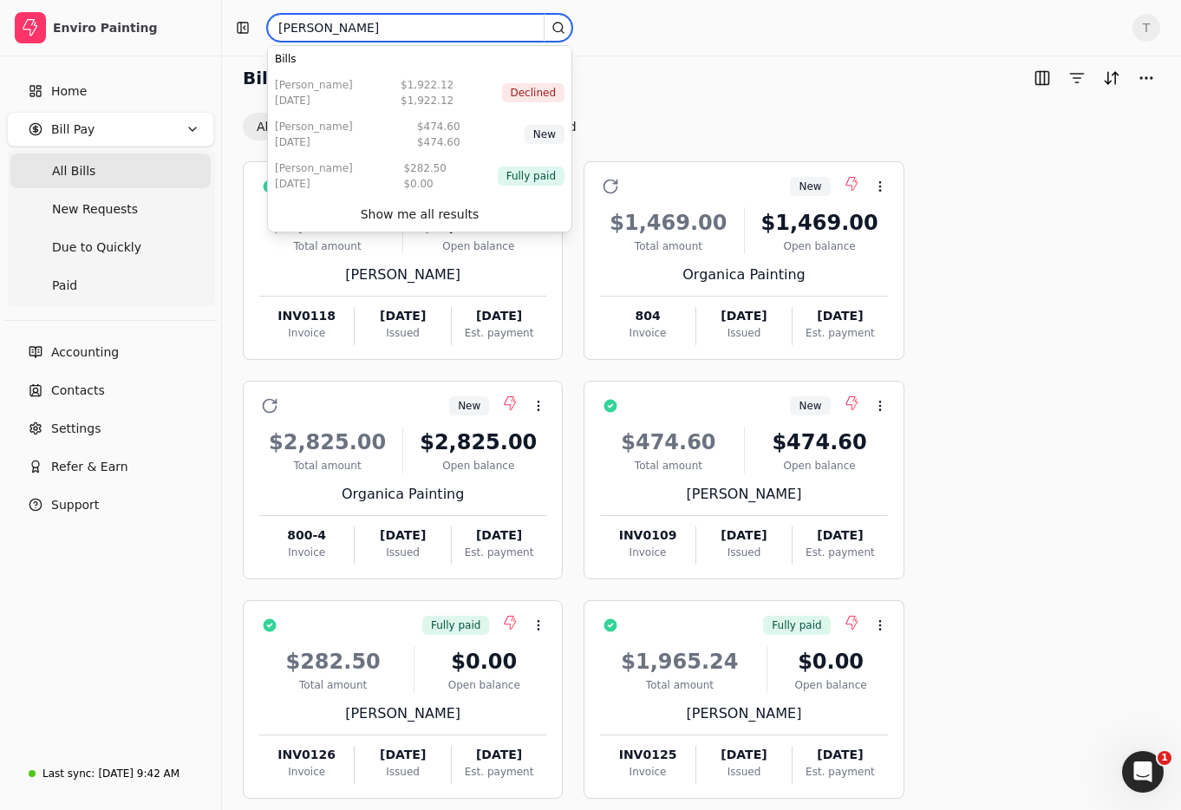
type input "[PERSON_NAME]"
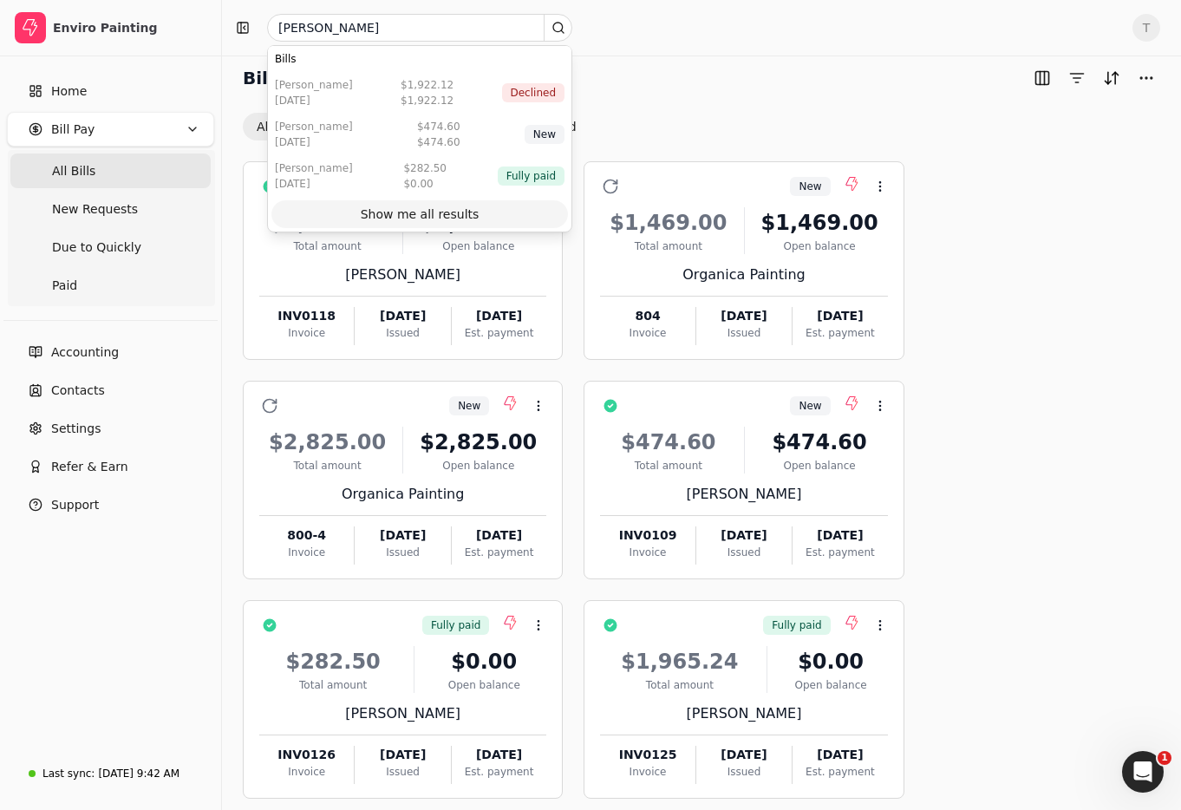
click at [453, 212] on div "Show me all results" at bounding box center [420, 215] width 119 height 18
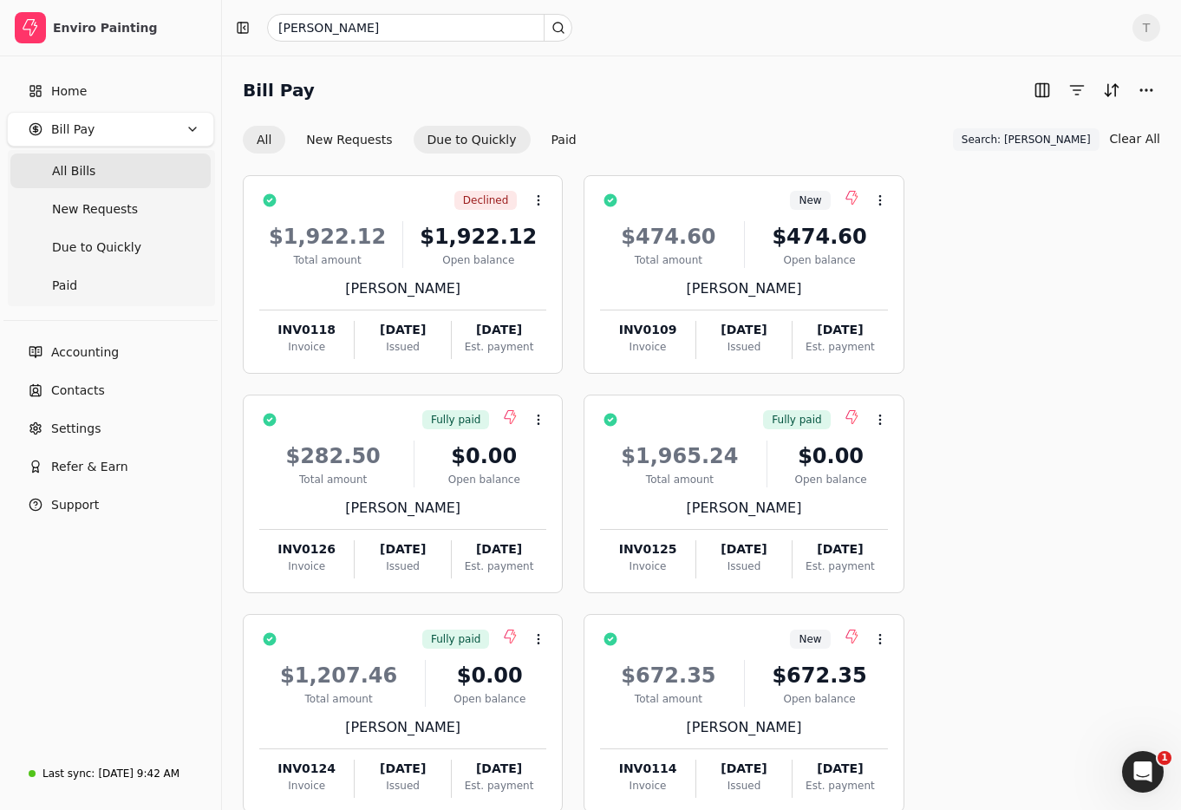
drag, startPoint x: 363, startPoint y: 144, endPoint x: 420, endPoint y: 145, distance: 57.2
click at [363, 144] on button "New Requests" at bounding box center [349, 140] width 114 height 28
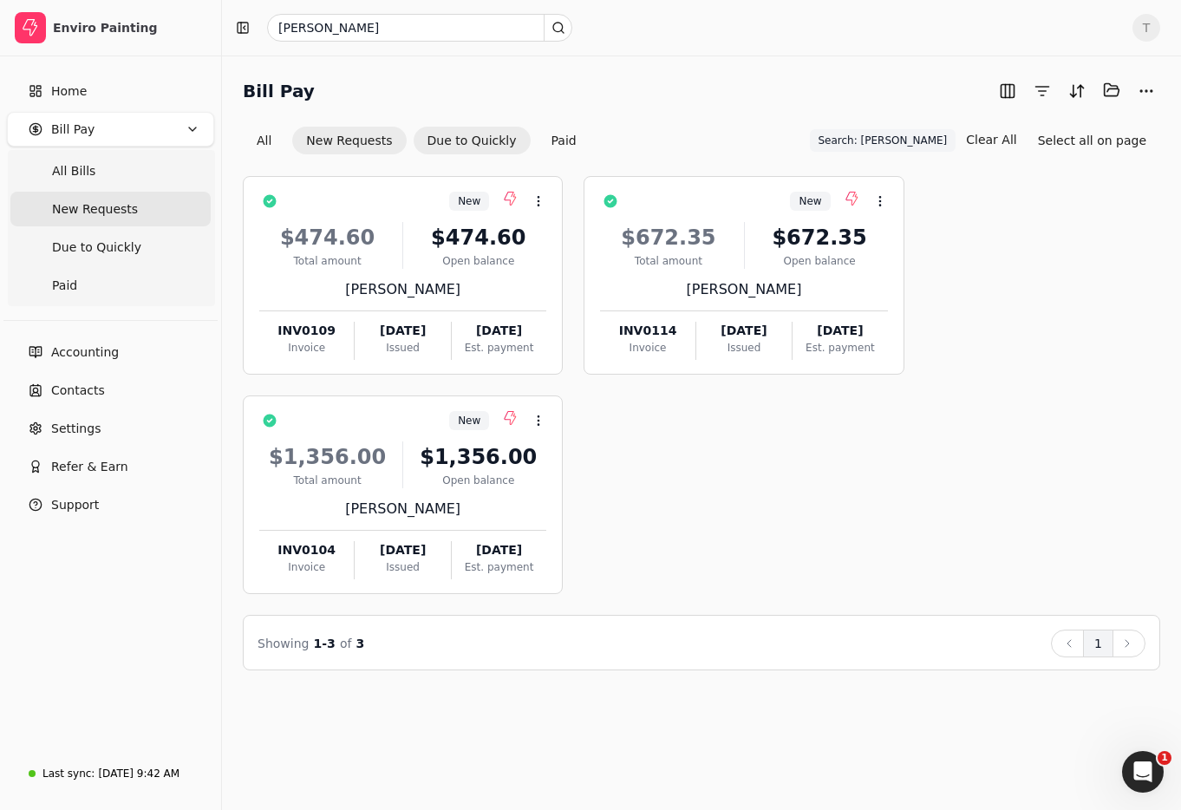
click at [480, 130] on button "Due to Quickly" at bounding box center [472, 141] width 117 height 28
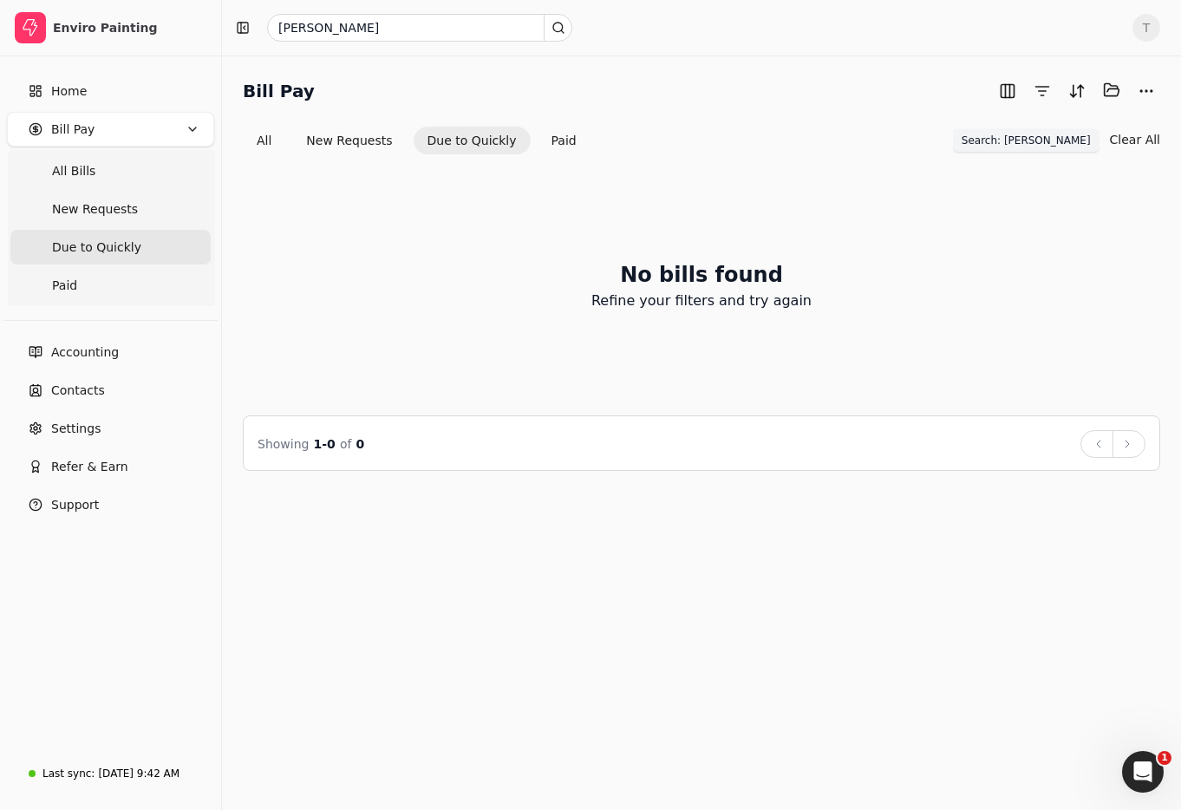
click at [1080, 138] on span "Search: [PERSON_NAME]" at bounding box center [1026, 141] width 129 height 16
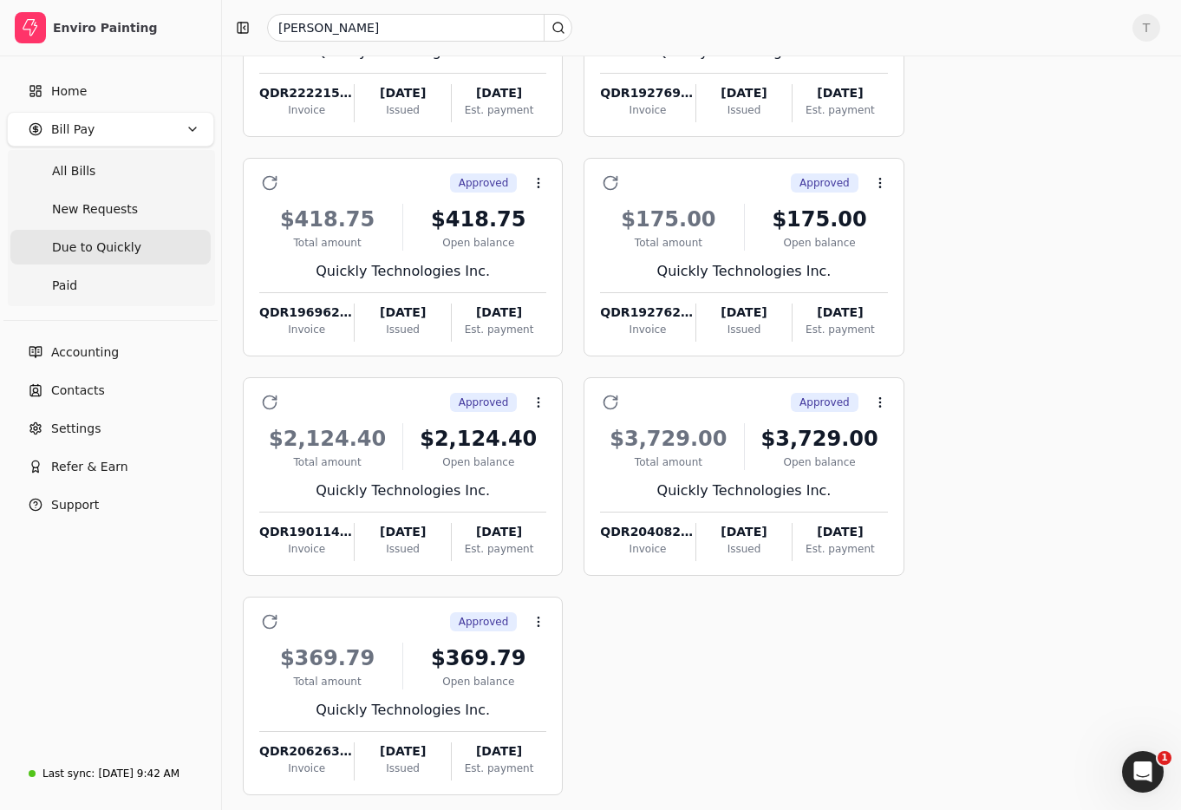
scroll to position [537, 0]
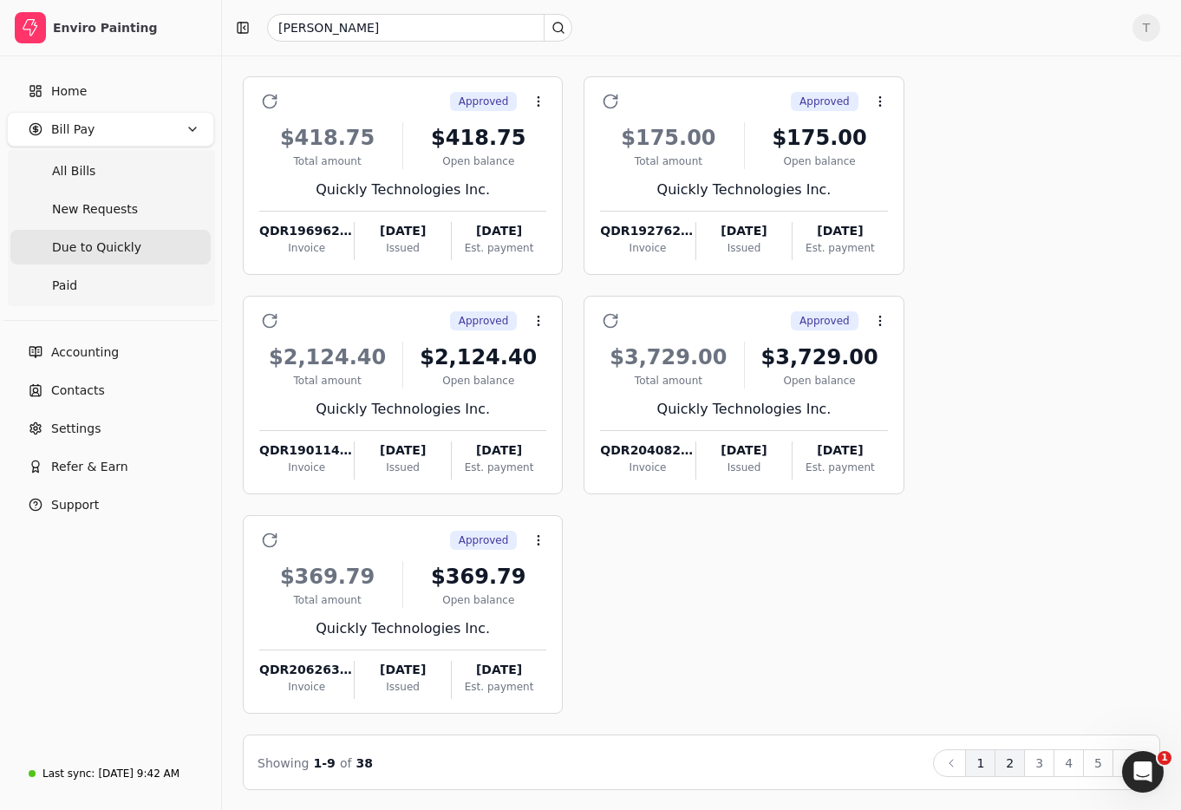
click at [1016, 762] on button "2" at bounding box center [1010, 763] width 30 height 28
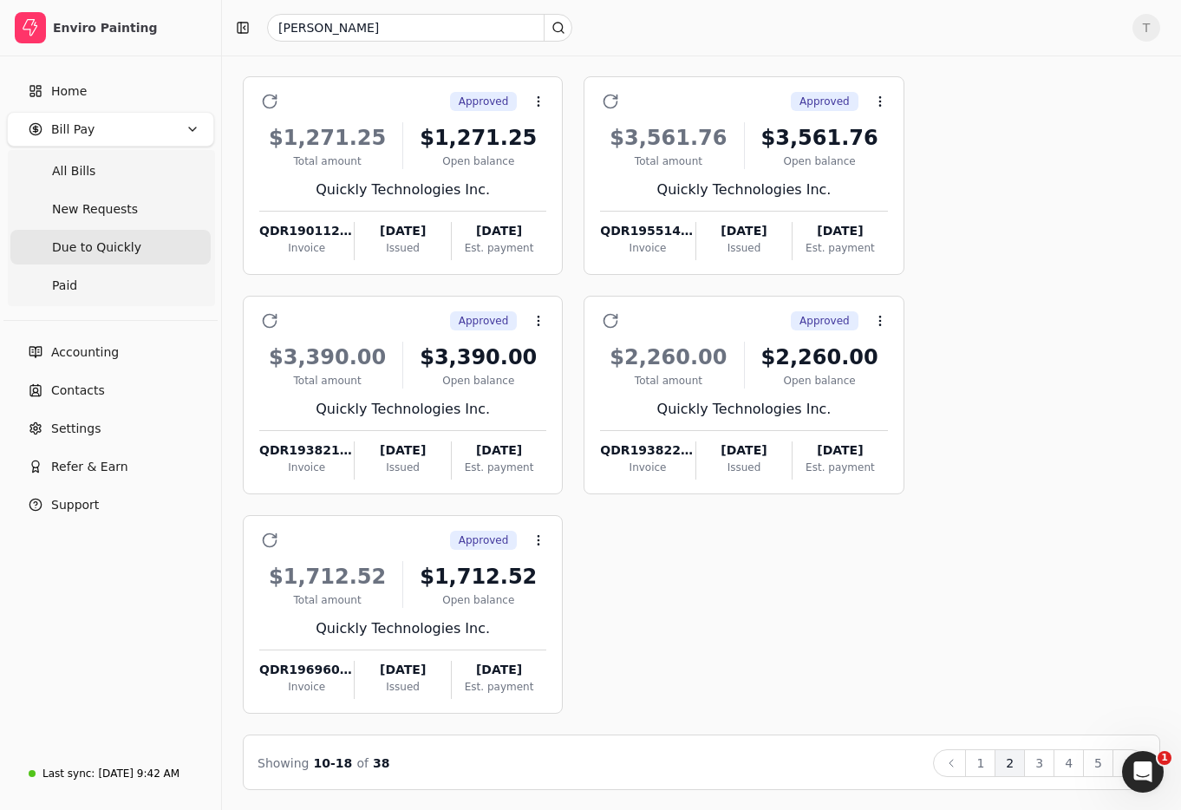
click at [1034, 765] on button "3" at bounding box center [1039, 763] width 30 height 28
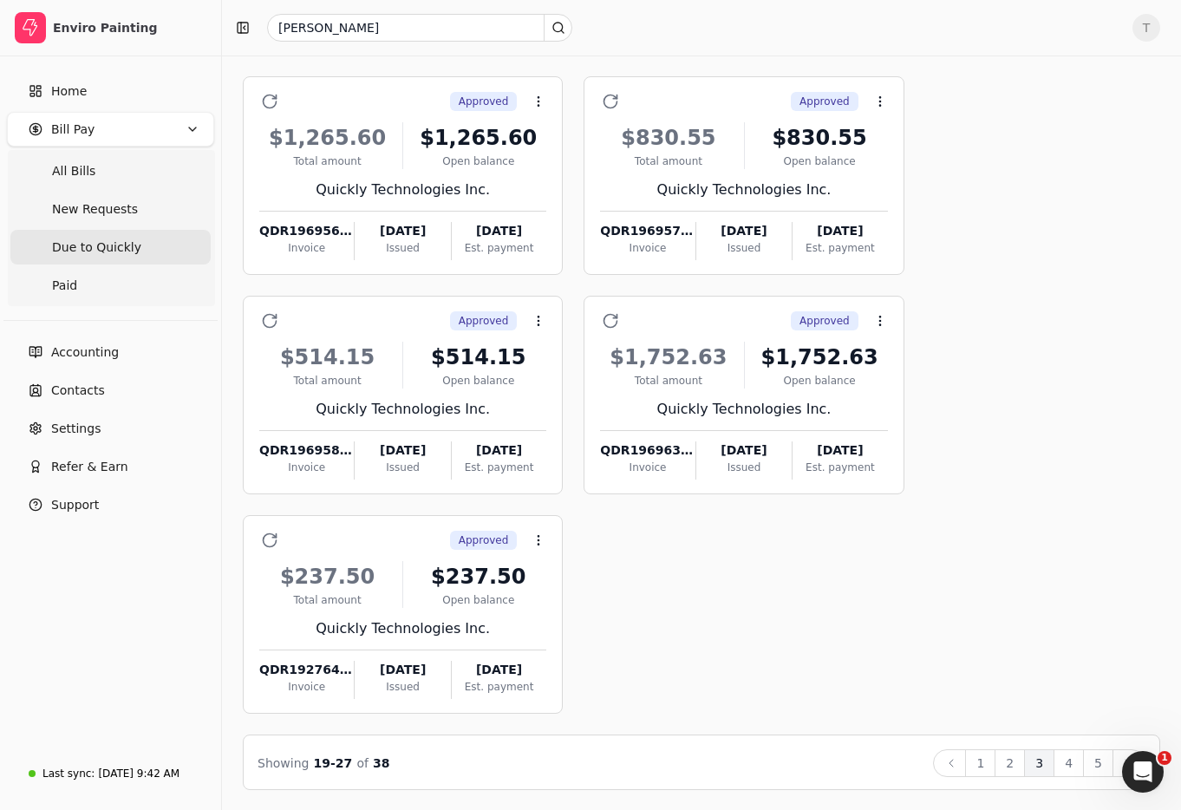
drag, startPoint x: 1067, startPoint y: 760, endPoint x: 1062, endPoint y: 746, distance: 14.8
click at [1067, 760] on button "4" at bounding box center [1069, 763] width 30 height 28
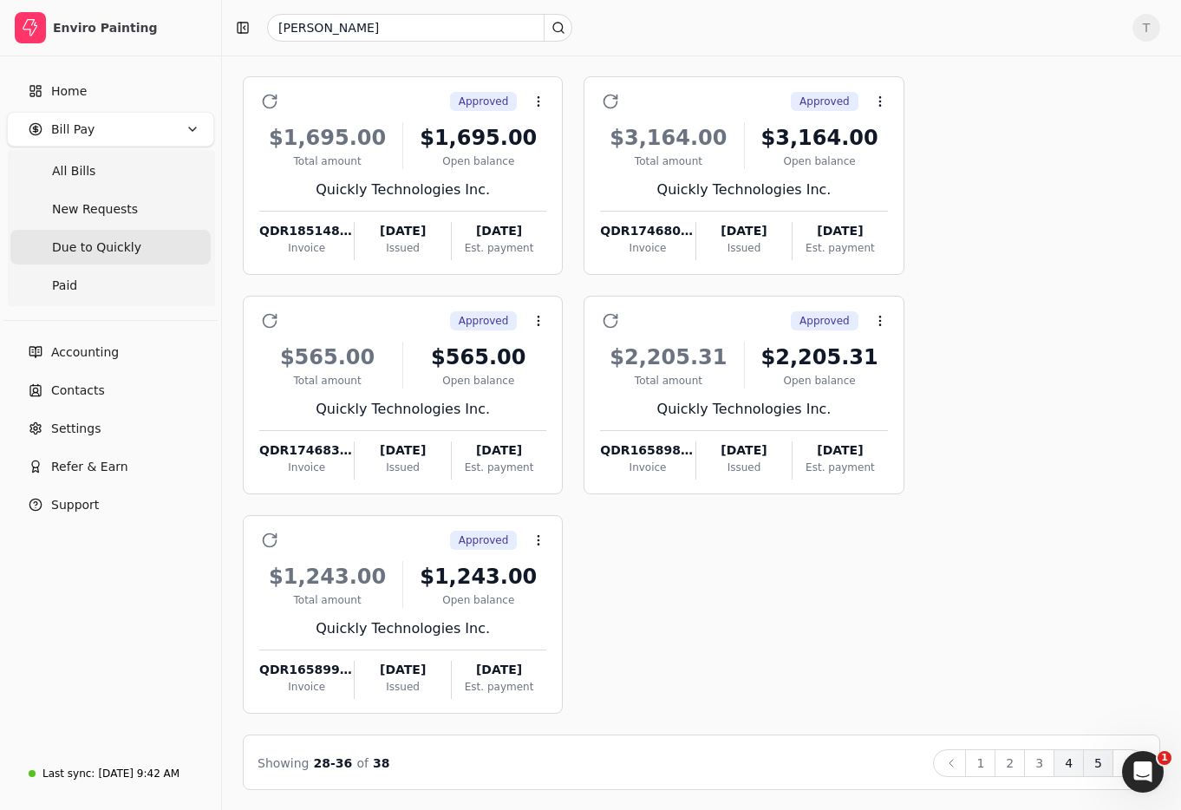
click at [1087, 755] on button "5" at bounding box center [1098, 763] width 30 height 28
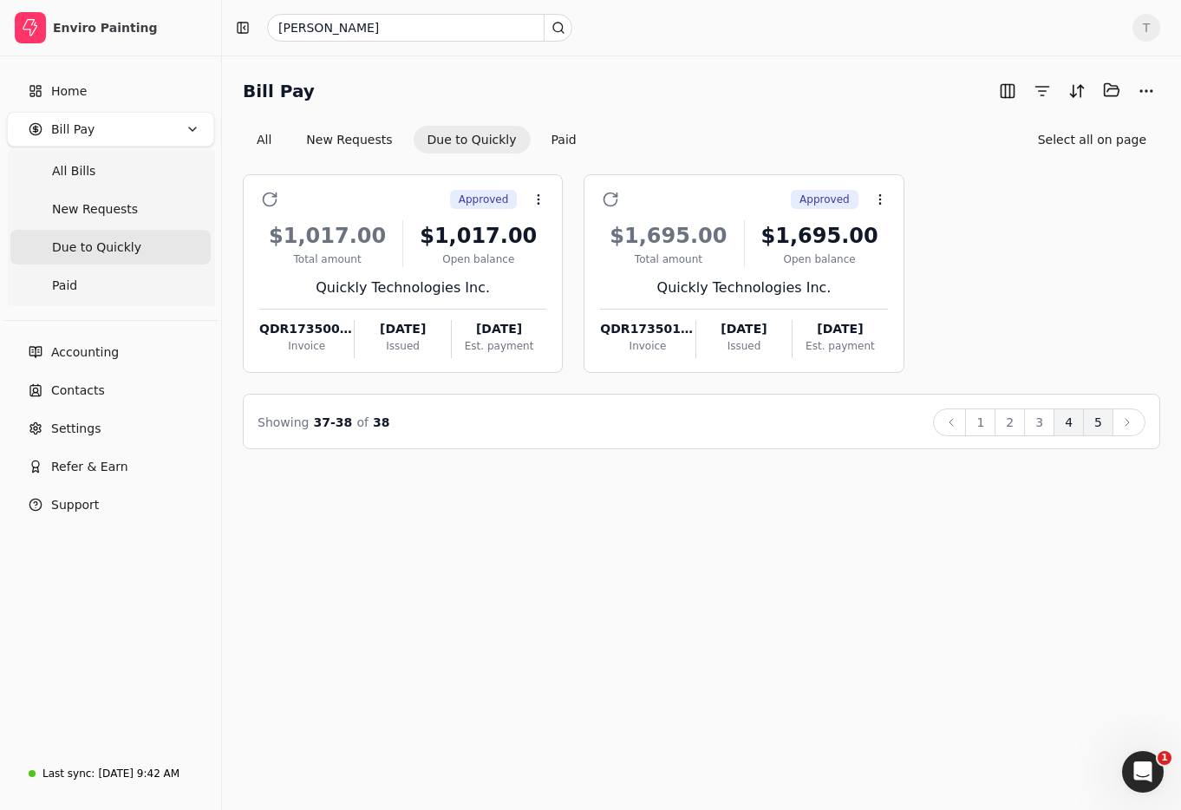
click at [1073, 421] on button "4" at bounding box center [1069, 422] width 30 height 28
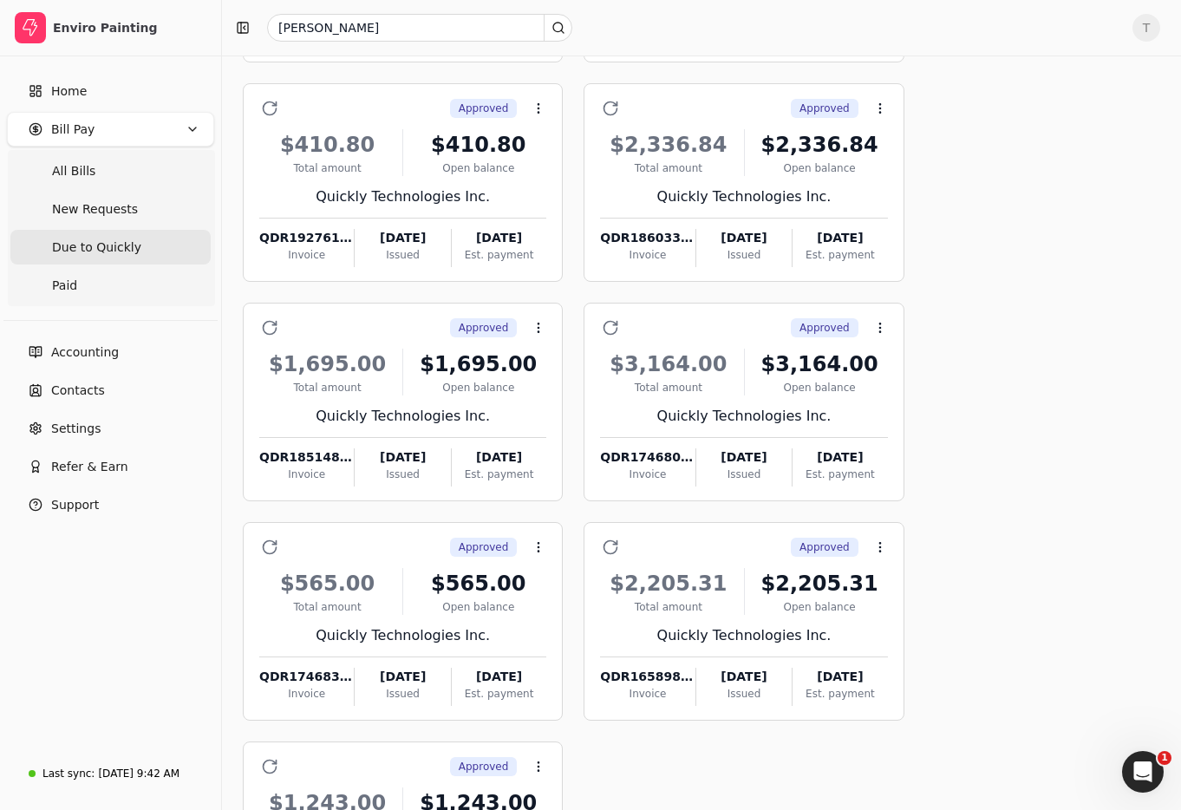
scroll to position [537, 0]
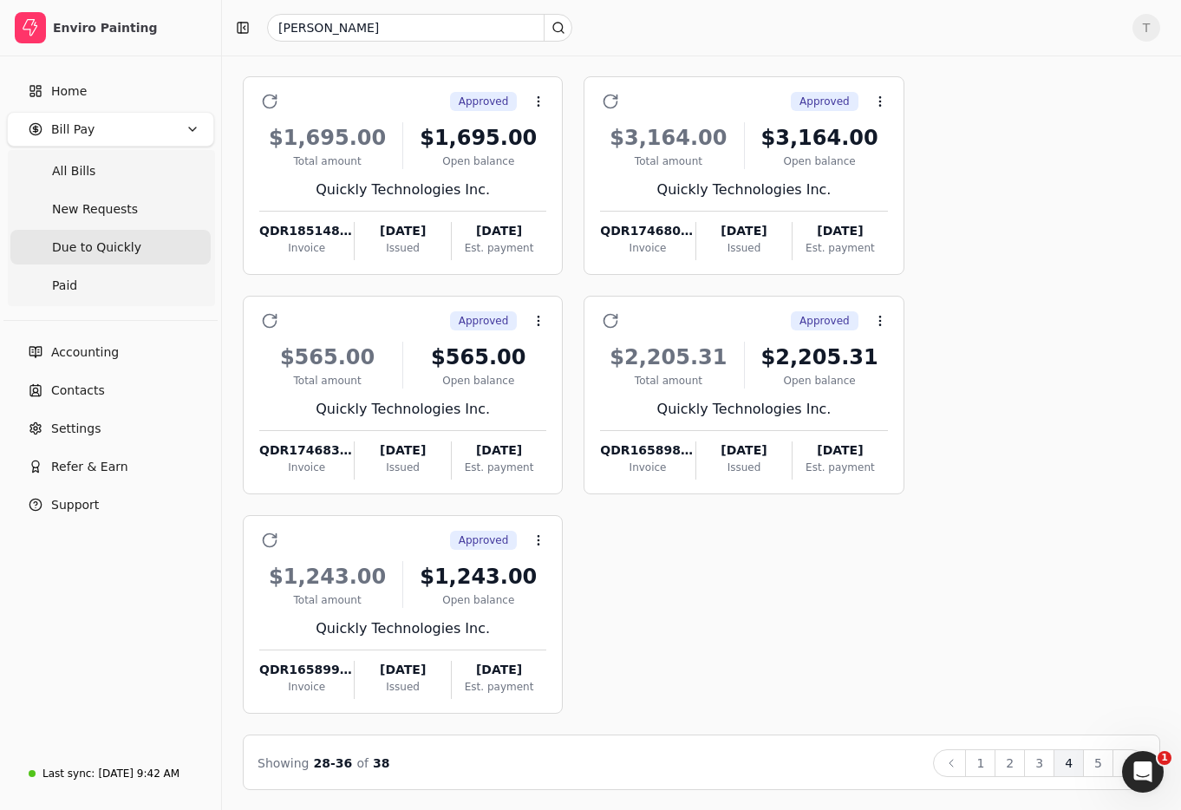
click at [1153, 33] on span "T" at bounding box center [1147, 28] width 28 height 28
click at [1068, 133] on link "Sign Out" at bounding box center [1063, 130] width 187 height 29
